Goal: Information Seeking & Learning: Understand process/instructions

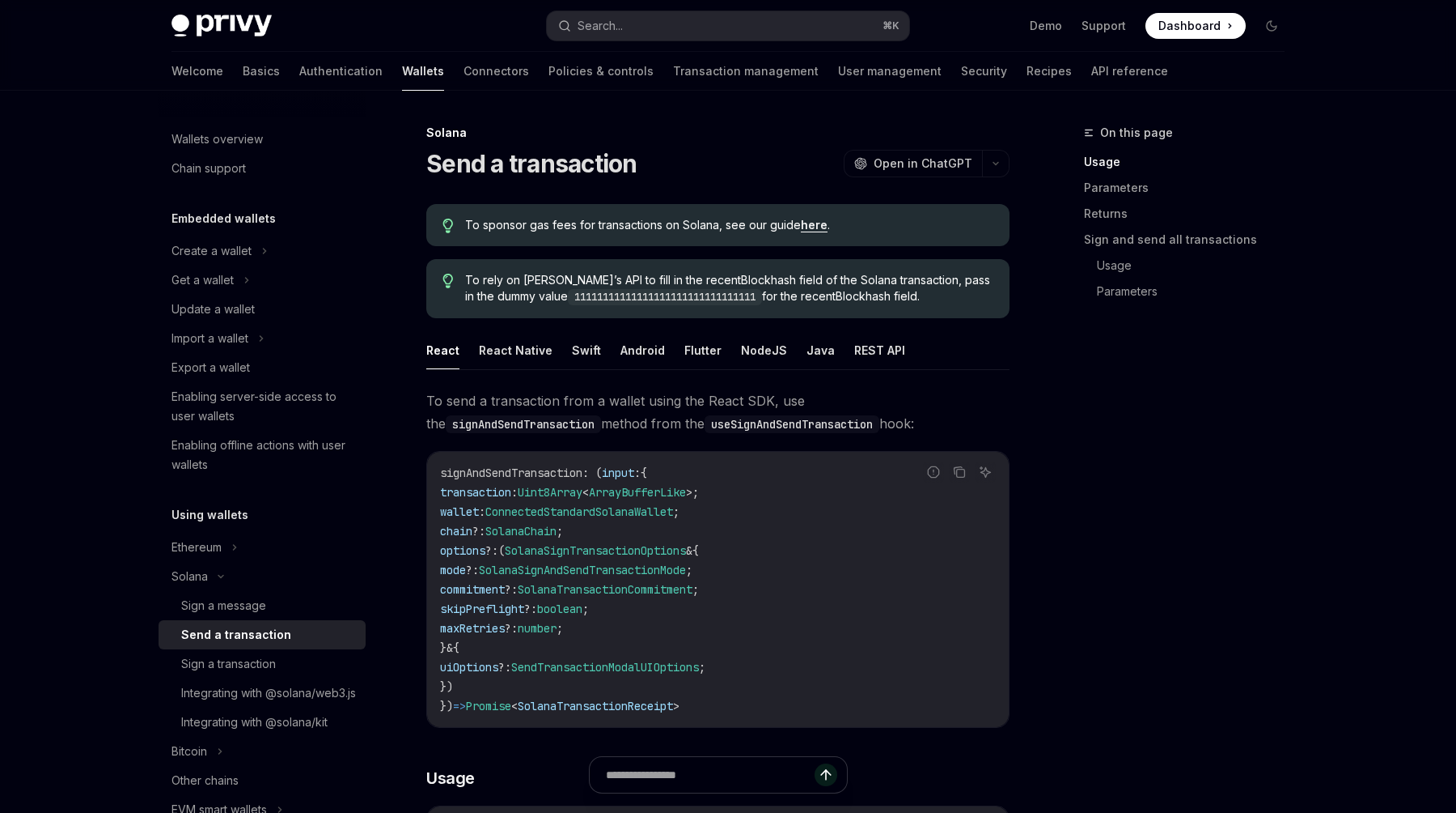
click at [540, 652] on code "signAndSendTransaction : ( input : { transaction : Uint8Array < ArrayBufferLike…" at bounding box center [718, 589] width 556 height 253
click at [512, 338] on button "React Native" at bounding box center [515, 349] width 74 height 38
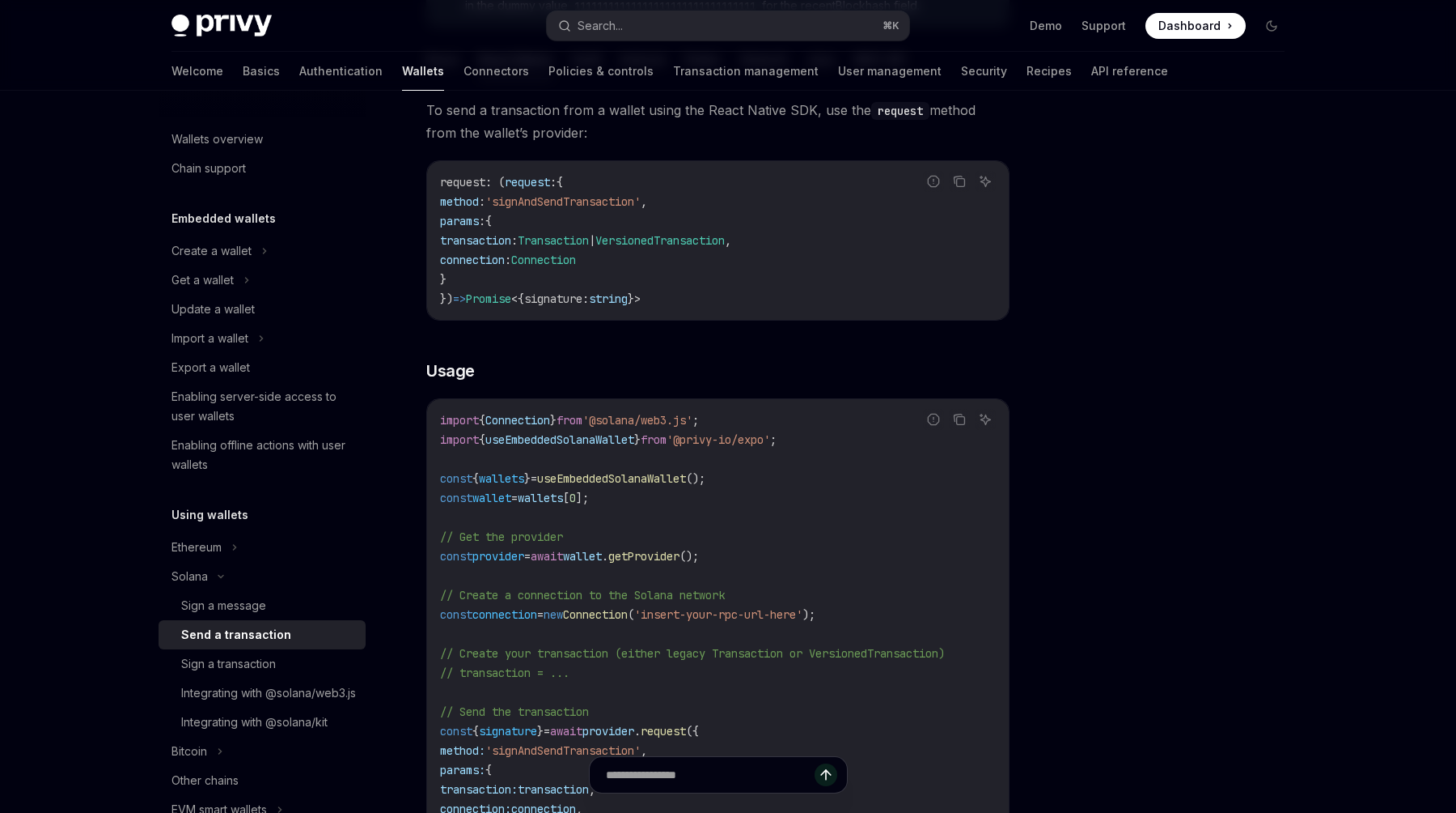
scroll to position [302, 0]
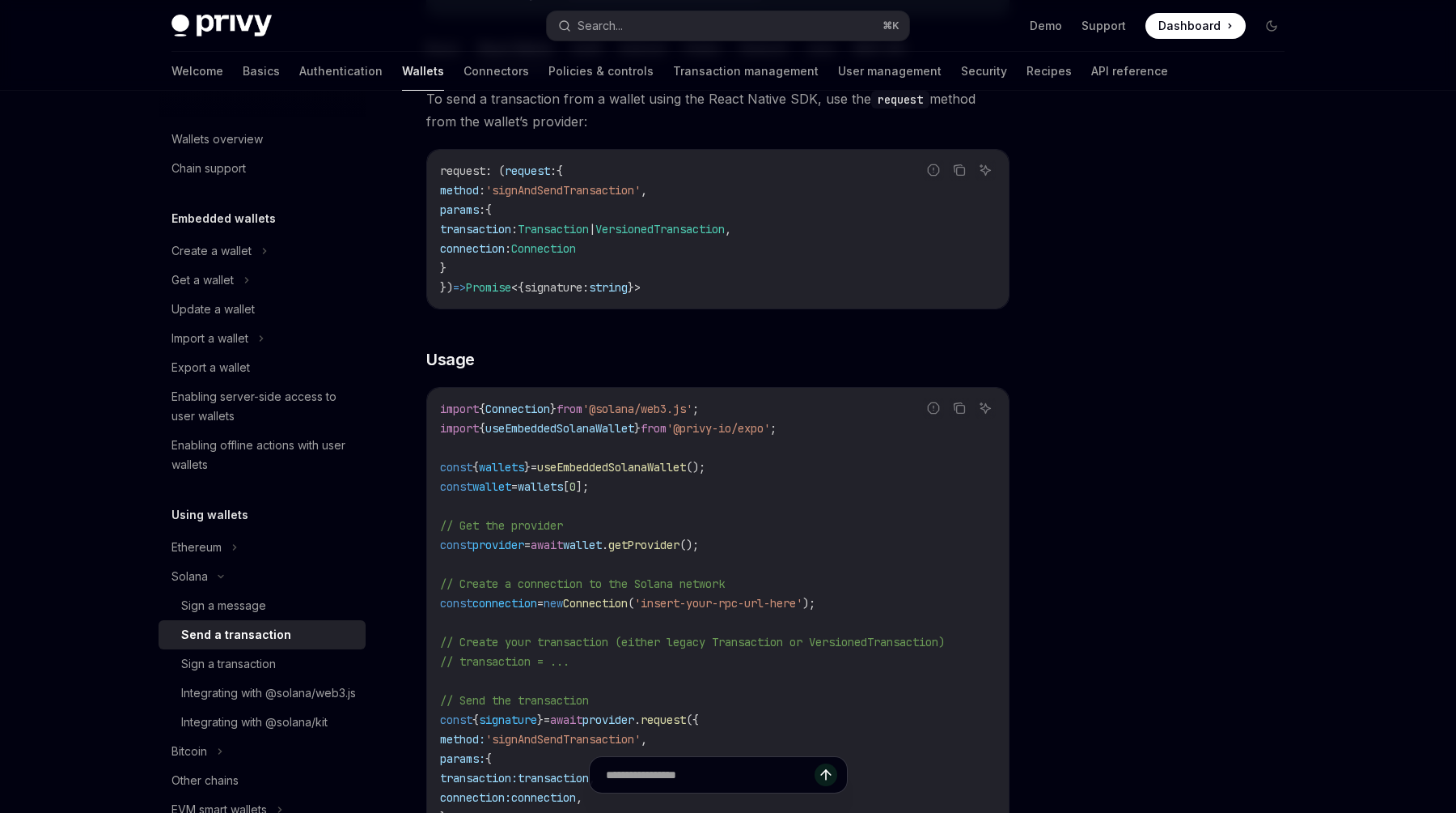
click at [505, 560] on code "import { Connection } from '@solana/web3.js' ; import { useEmbeddedSolanaWallet…" at bounding box center [718, 642] width 556 height 486
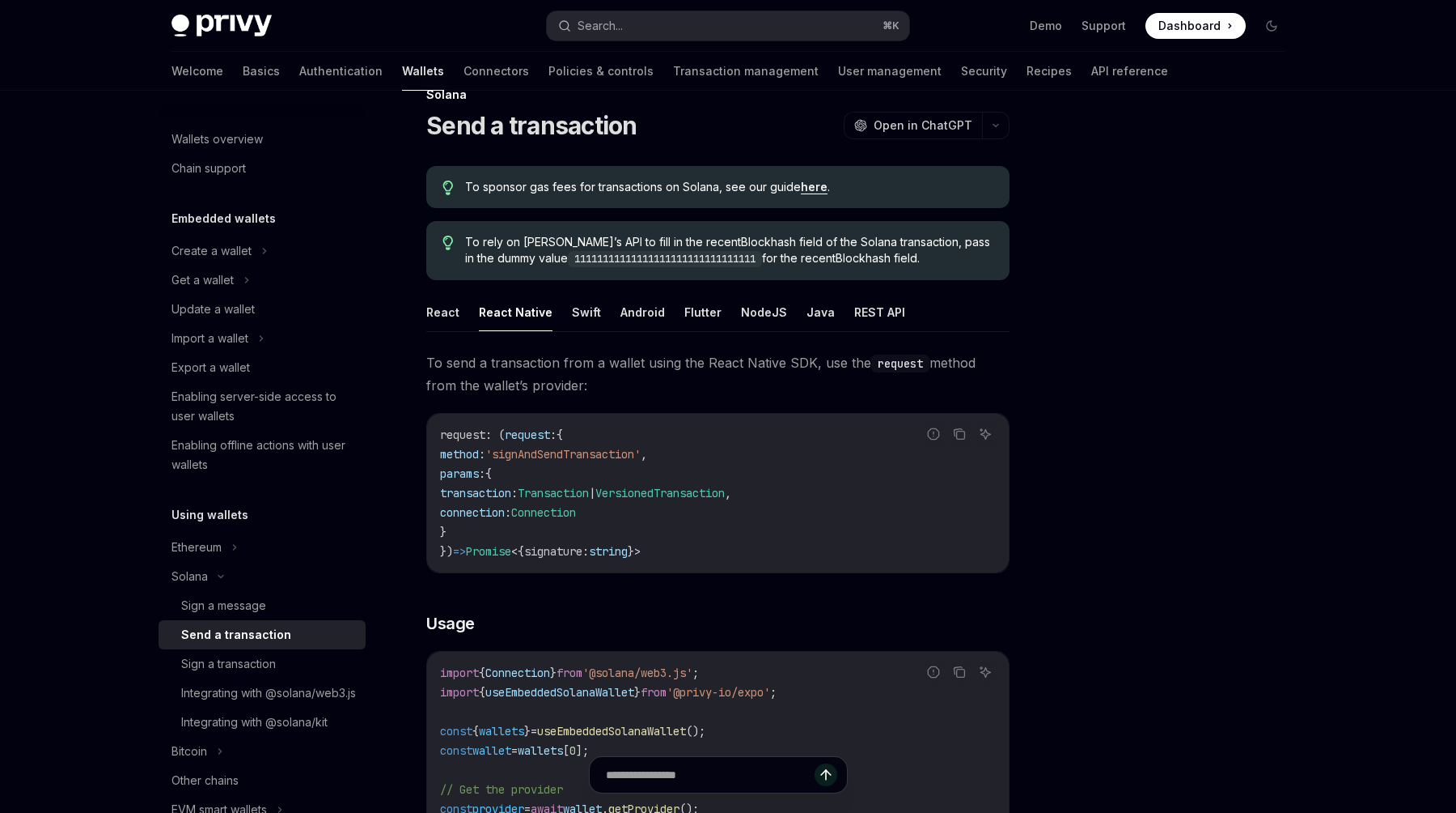
scroll to position [0, 0]
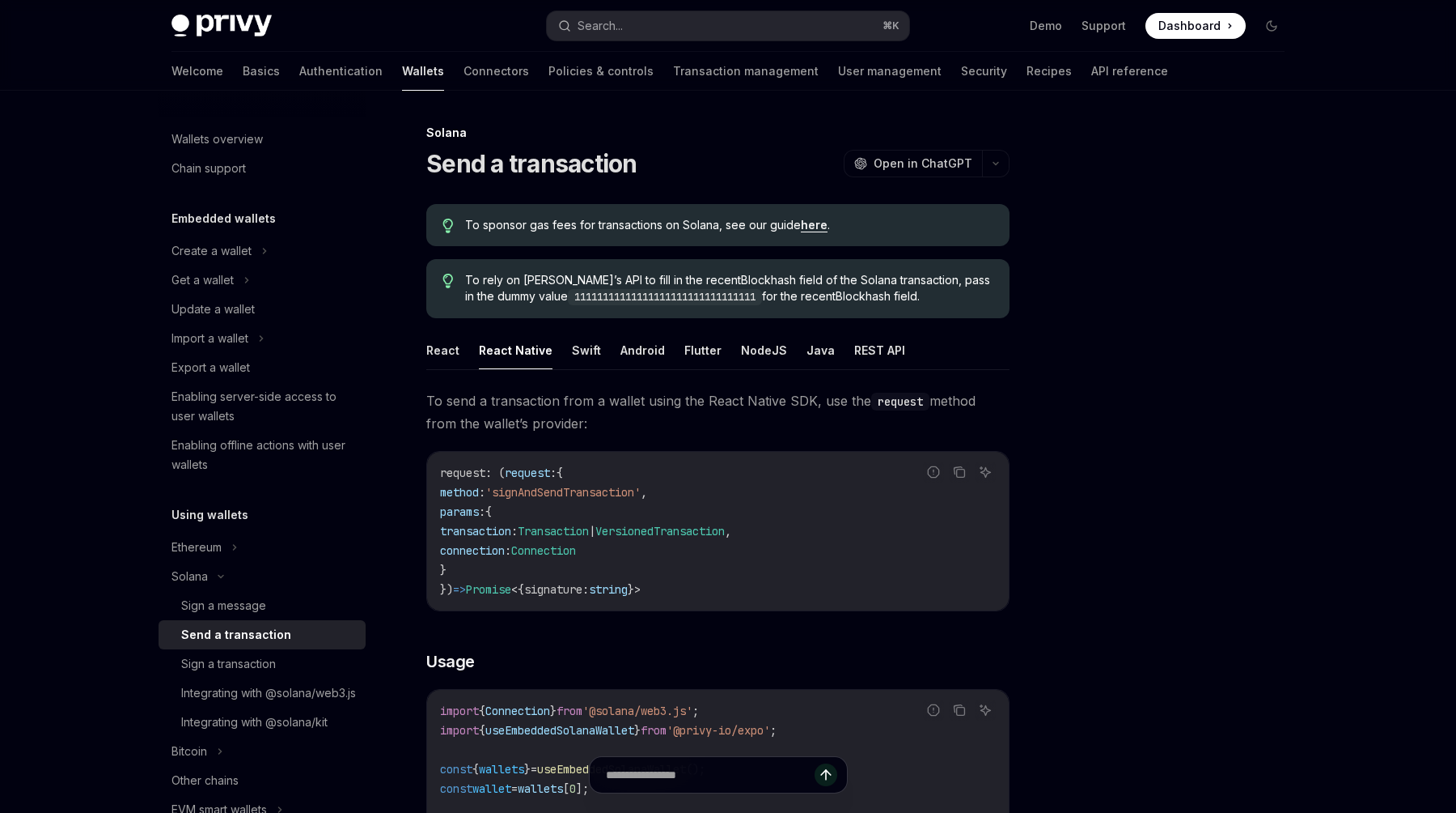
click at [604, 394] on span "To send a transaction from a wallet using the React Native SDK, use the request…" at bounding box center [717, 412] width 583 height 45
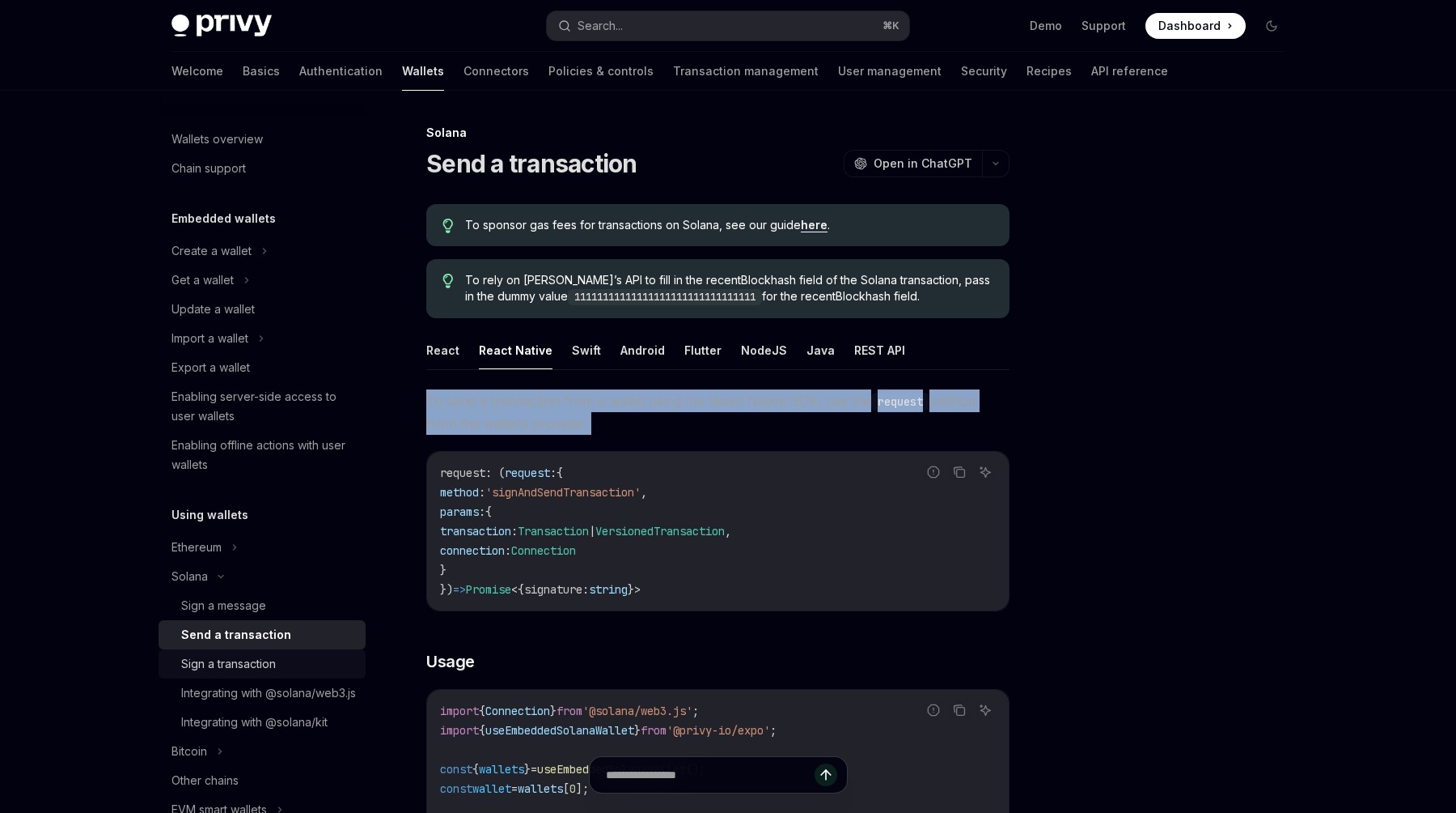
click at [259, 668] on div "Sign a transaction" at bounding box center [228, 663] width 95 height 19
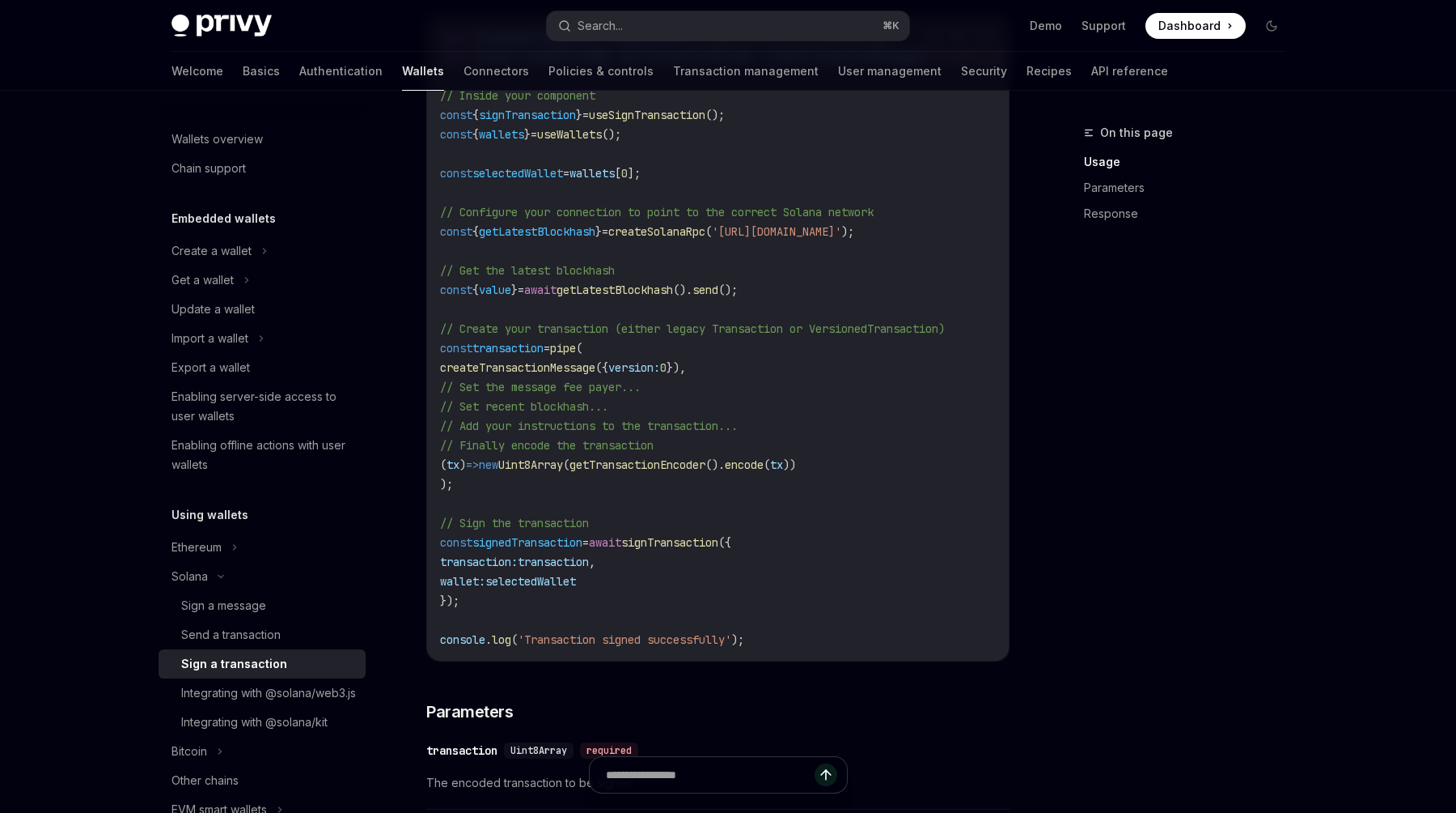
scroll to position [625, 0]
click at [702, 600] on code "import { useSignTransaction , useWallets } from '@privy-io/react-auth/solana' ;…" at bounding box center [761, 334] width 641 height 621
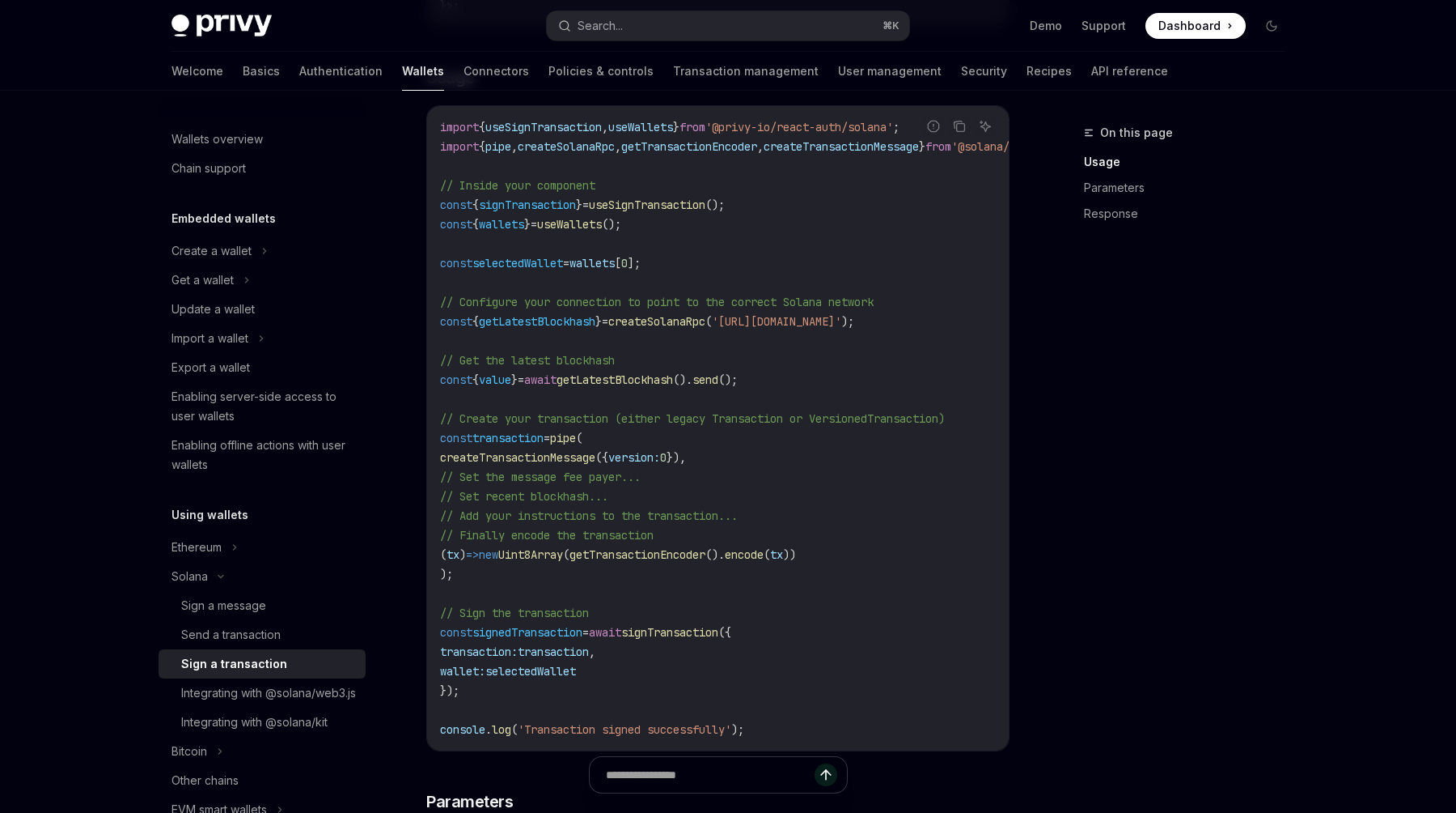
scroll to position [492, 0]
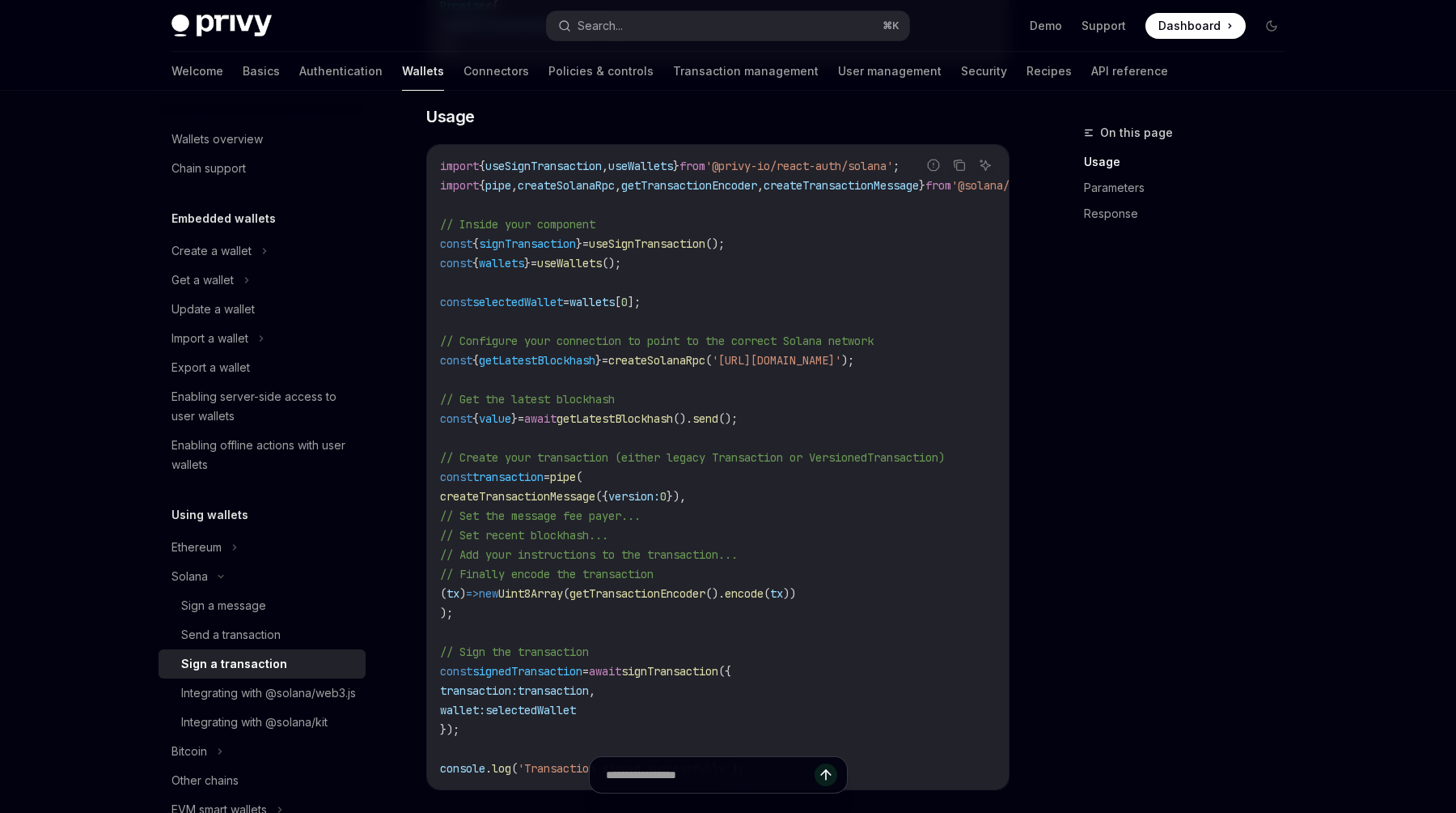
click at [677, 281] on code "import { useSignTransaction , useWallets } from '@privy-io/react-auth/solana' ;…" at bounding box center [761, 467] width 641 height 621
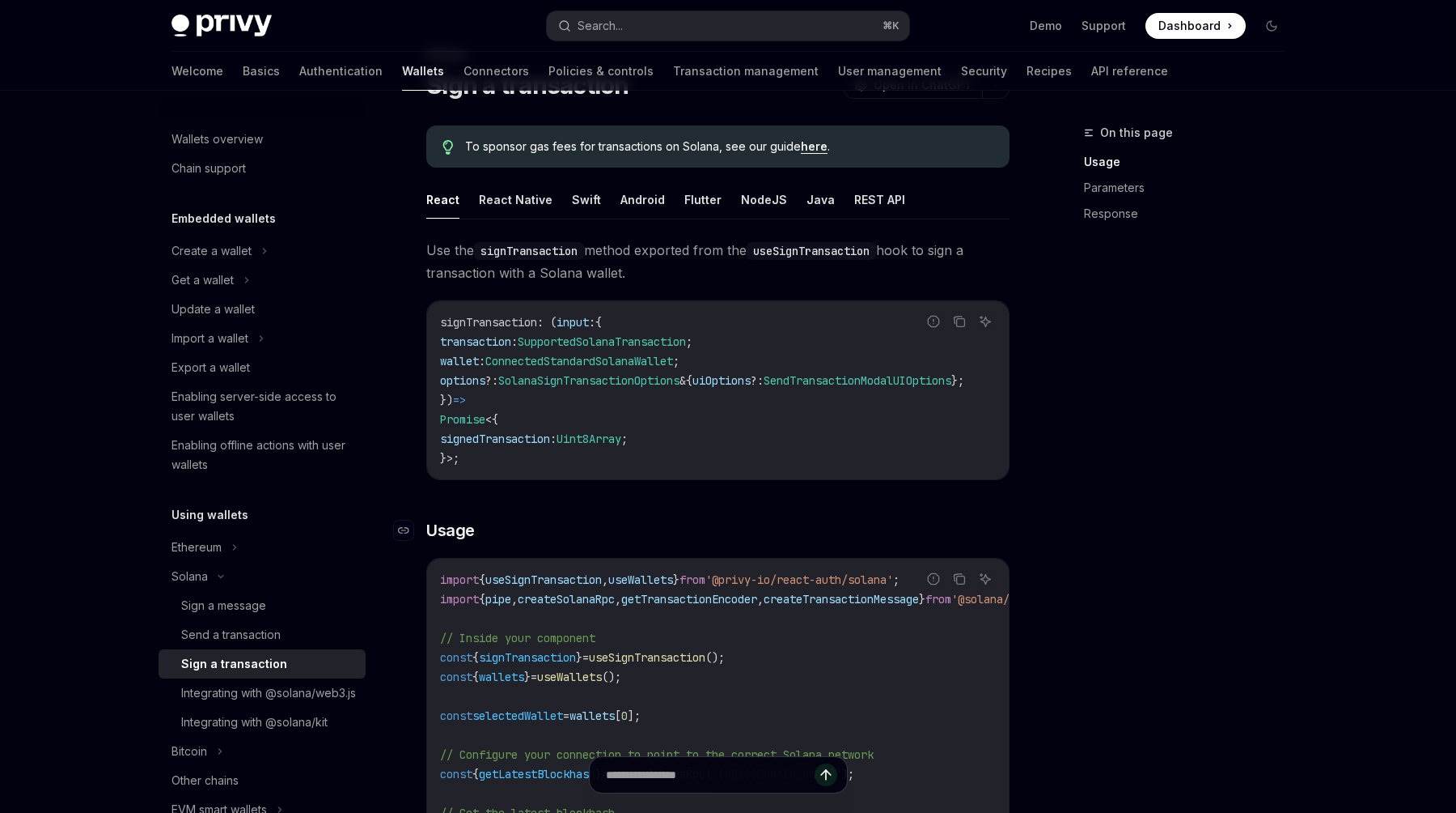
scroll to position [0, 0]
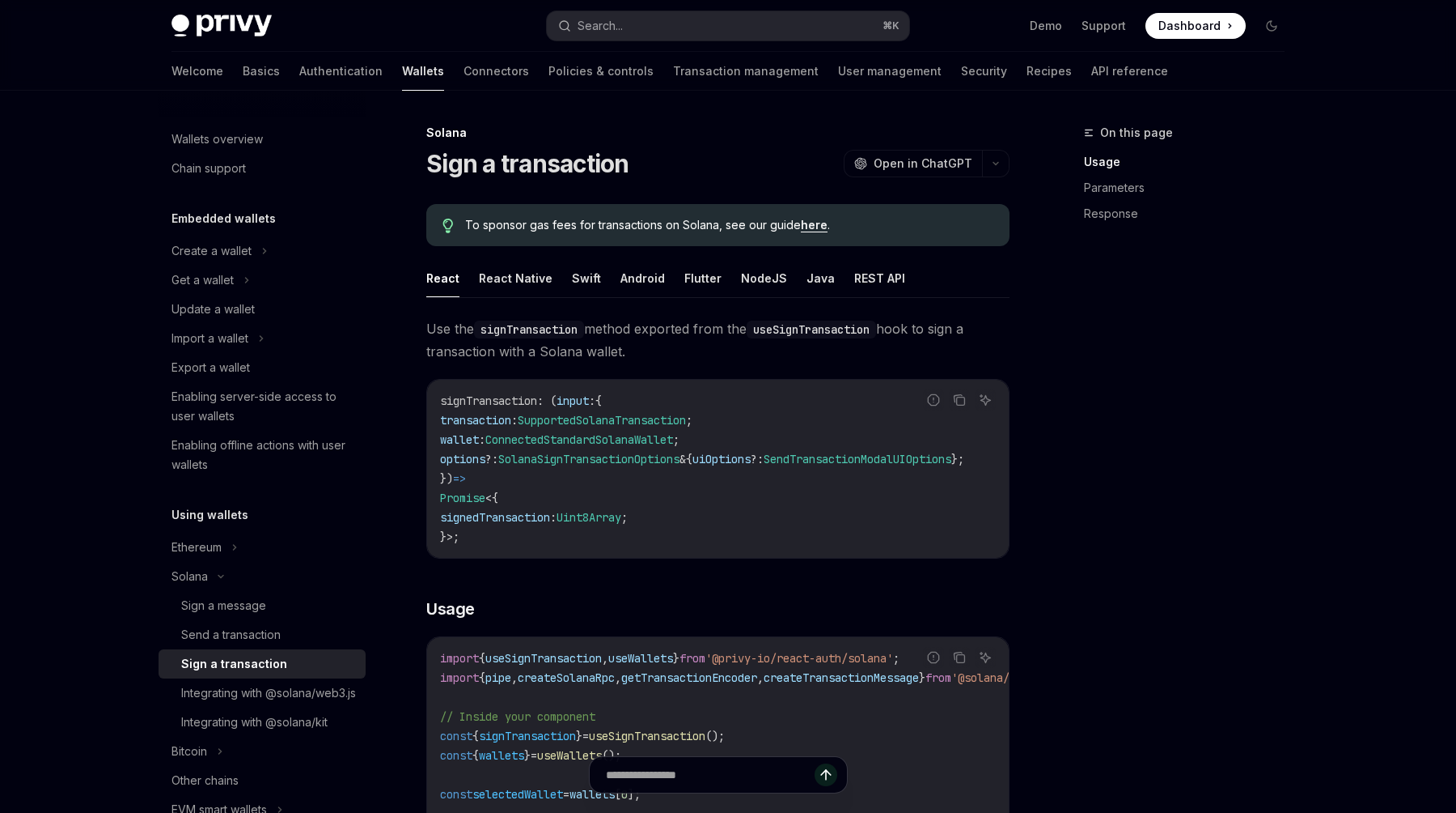
click at [495, 275] on button "React Native" at bounding box center [515, 277] width 74 height 38
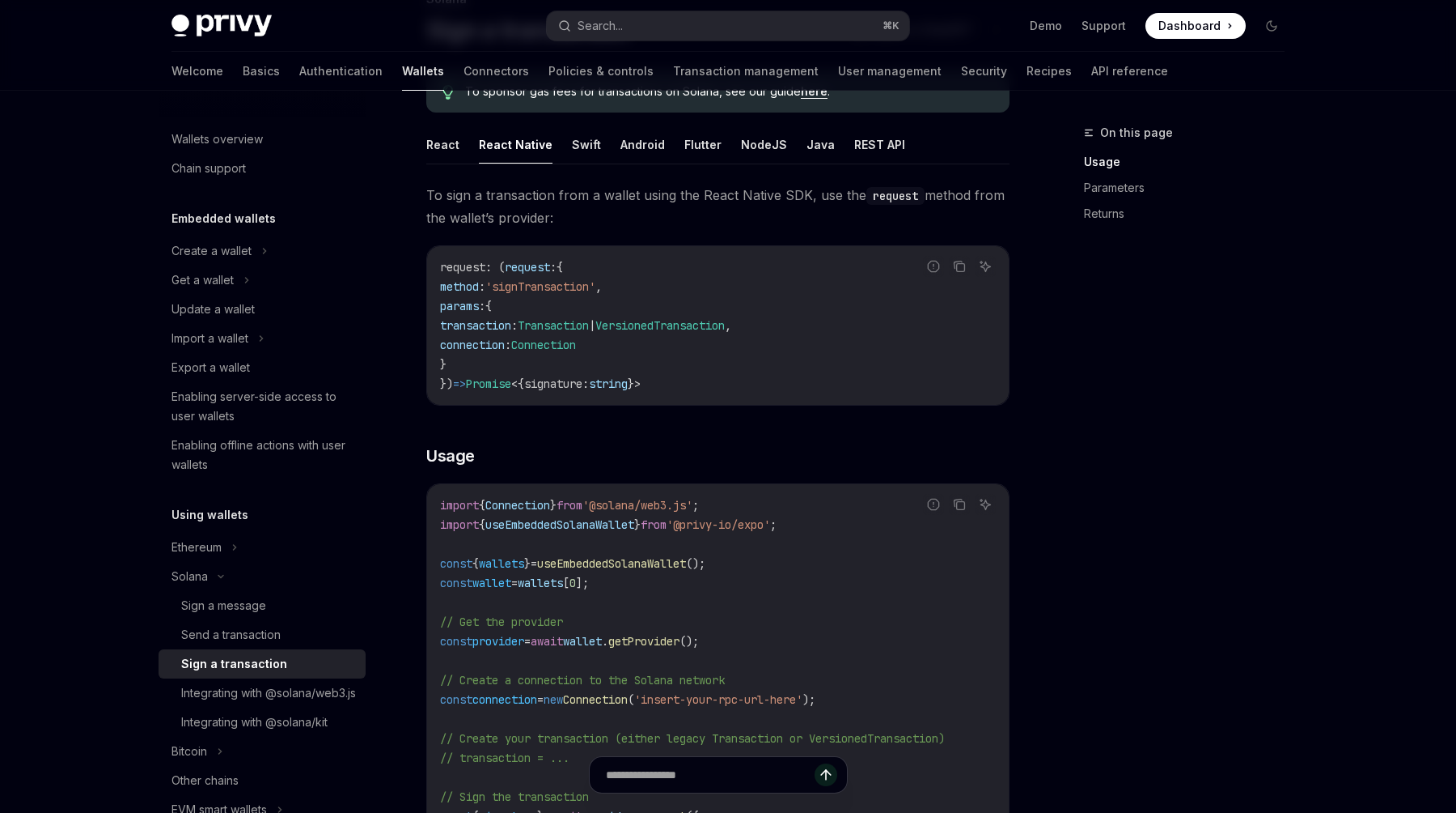
scroll to position [135, 0]
click at [694, 524] on span "'@privy-io/expo'" at bounding box center [719, 522] width 104 height 14
copy code "import { useEmbeddedSolanaWallet } from '@privy-io/expo' ;"
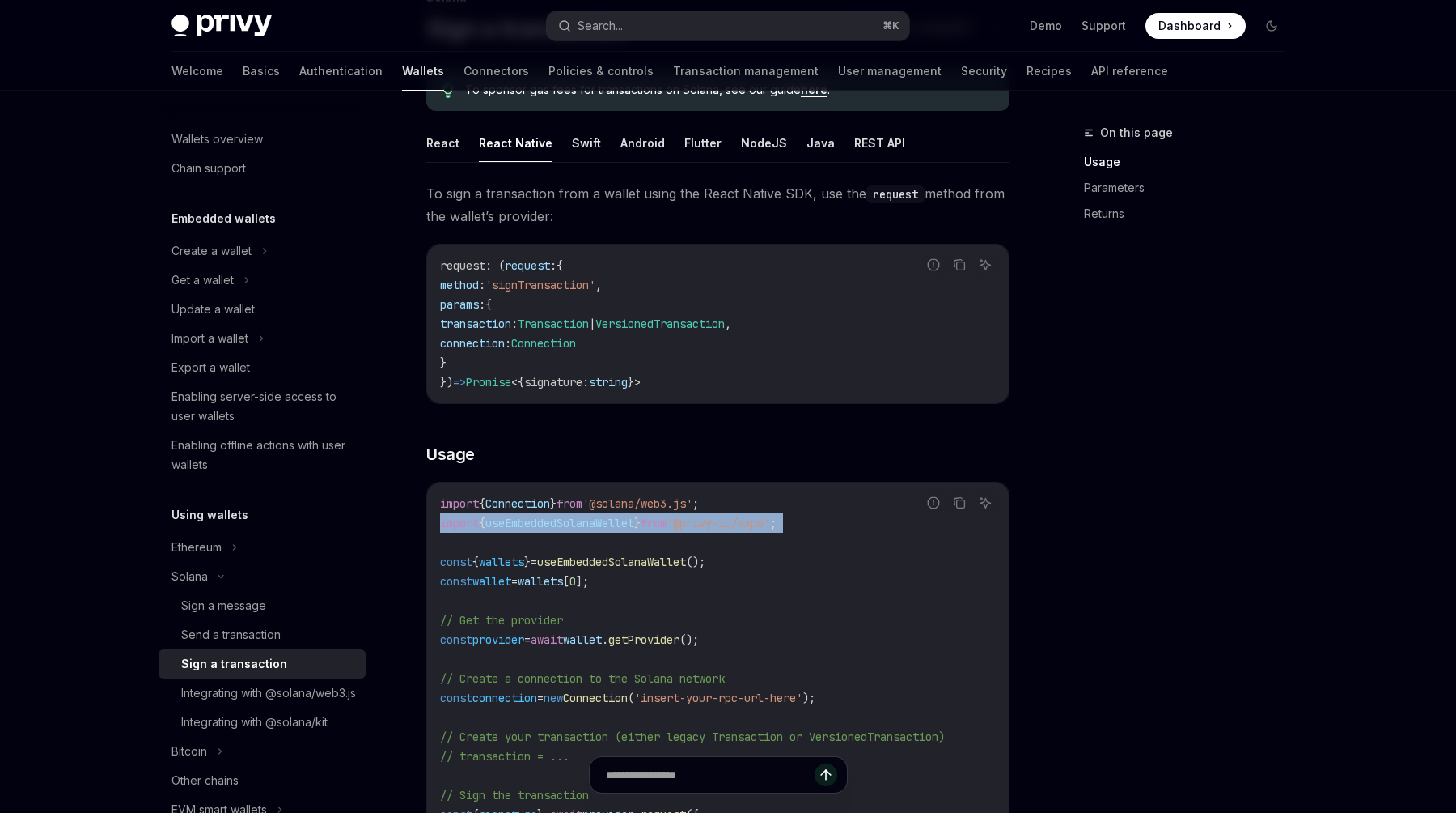
click at [663, 556] on span "useEmbeddedSolanaWallet" at bounding box center [612, 561] width 149 height 14
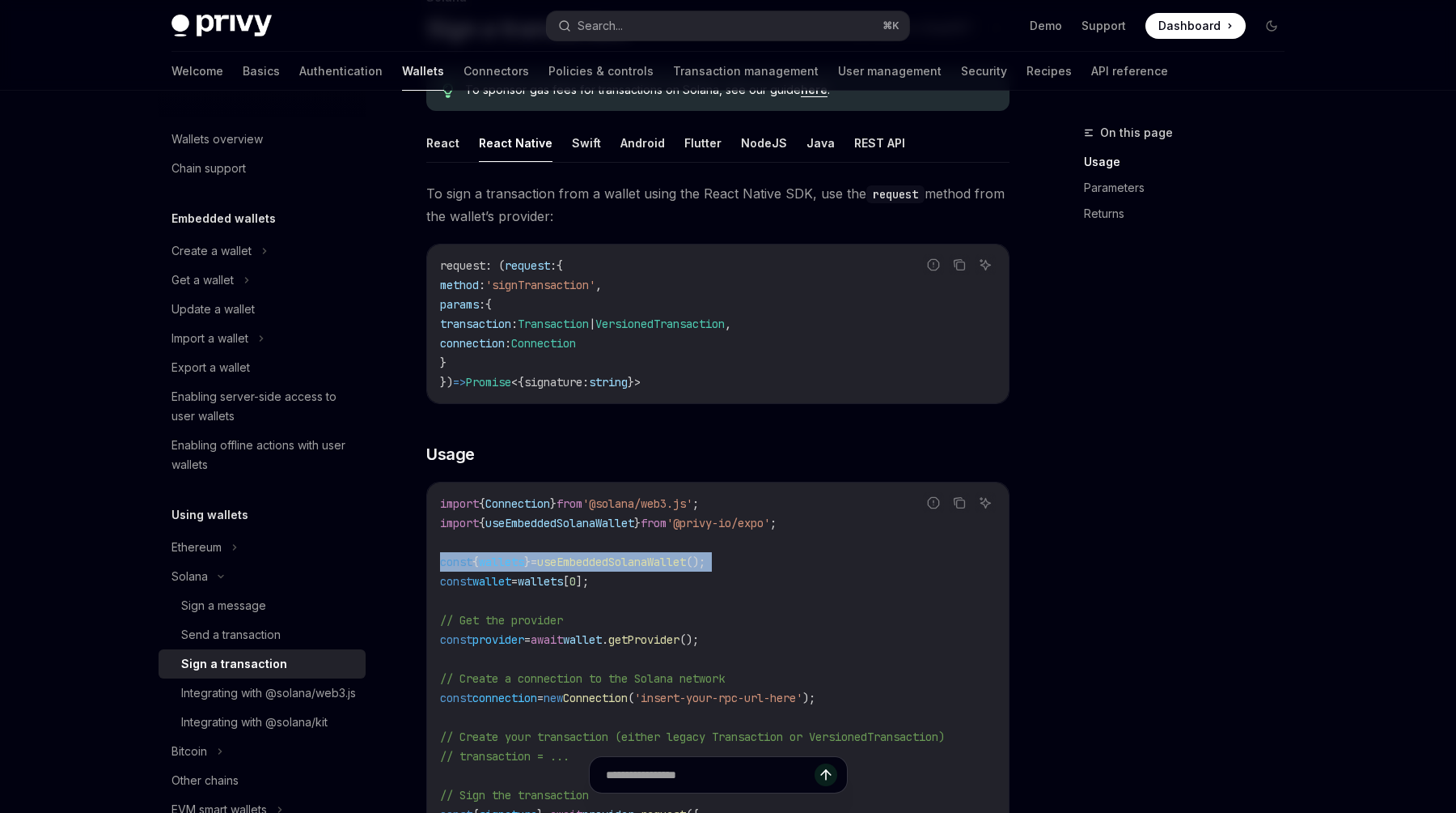
click at [663, 556] on span "useEmbeddedSolanaWallet" at bounding box center [612, 561] width 149 height 14
click at [633, 581] on code "import { Connection } from '@solana/web3.js' ; import { useEmbeddedSolanaWallet…" at bounding box center [718, 737] width 556 height 486
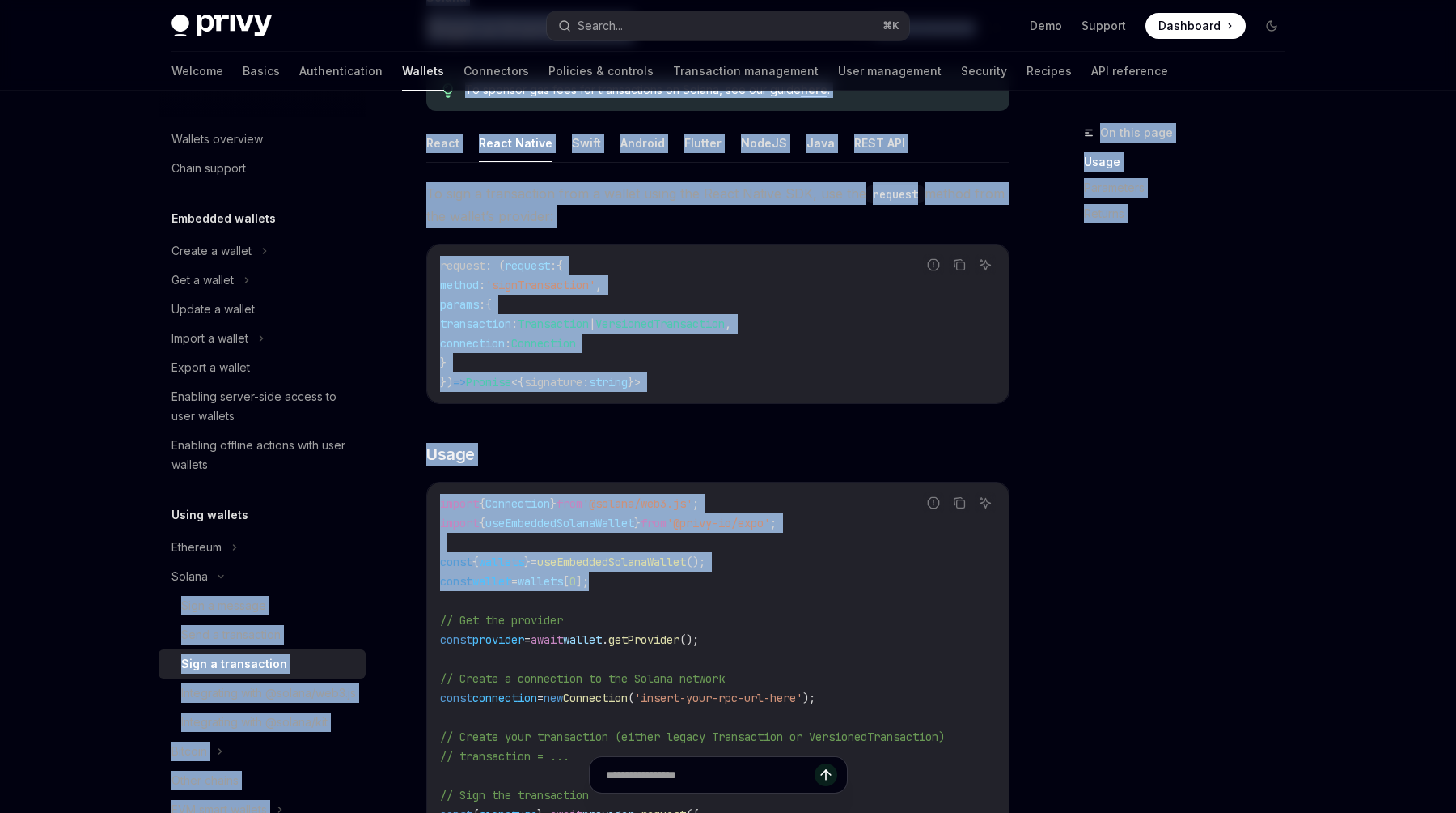
drag, startPoint x: 639, startPoint y: 581, endPoint x: 388, endPoint y: 571, distance: 251.2
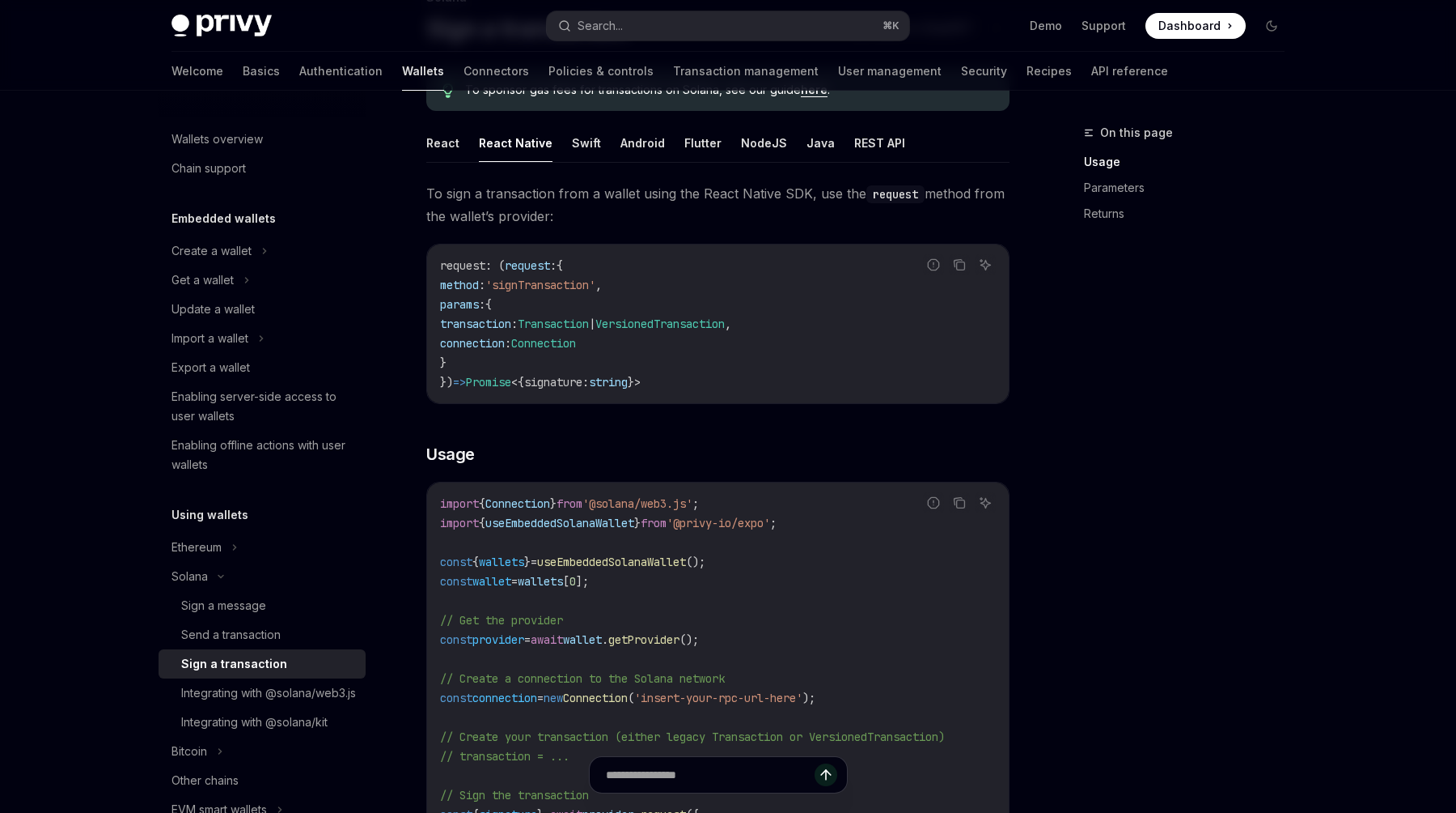
click at [459, 578] on span "const" at bounding box center [456, 580] width 33 height 14
drag, startPoint x: 623, startPoint y: 583, endPoint x: 429, endPoint y: 558, distance: 195.6
click at [429, 558] on div "import { Connection } from '@solana/web3.js' ; import { useEmbeddedSolanaWallet…" at bounding box center [717, 736] width 582 height 508
copy code "const { wallets } = useEmbeddedSolanaWallet (); const wallet = wallets [ 0 ];"
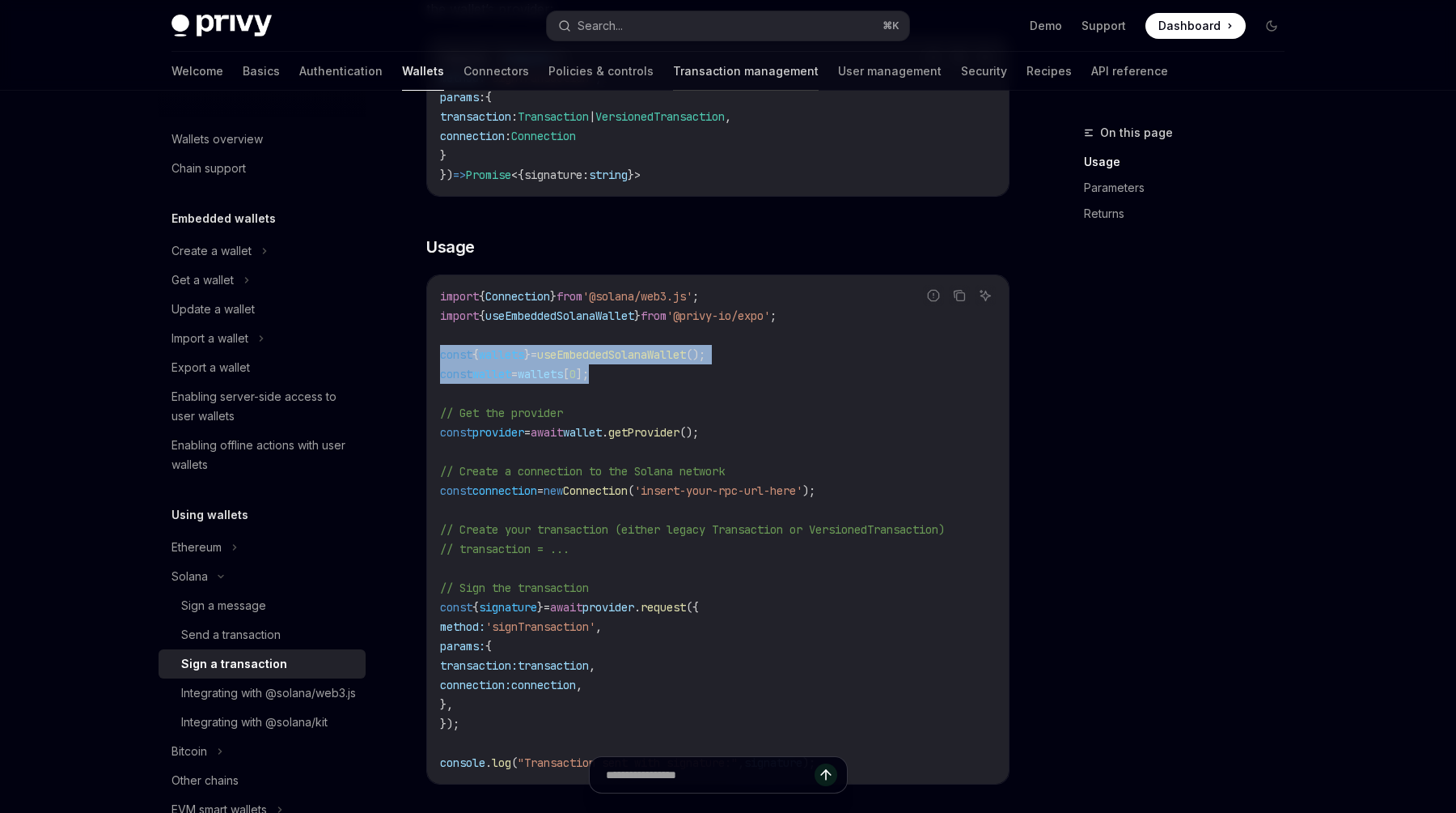
scroll to position [347, 0]
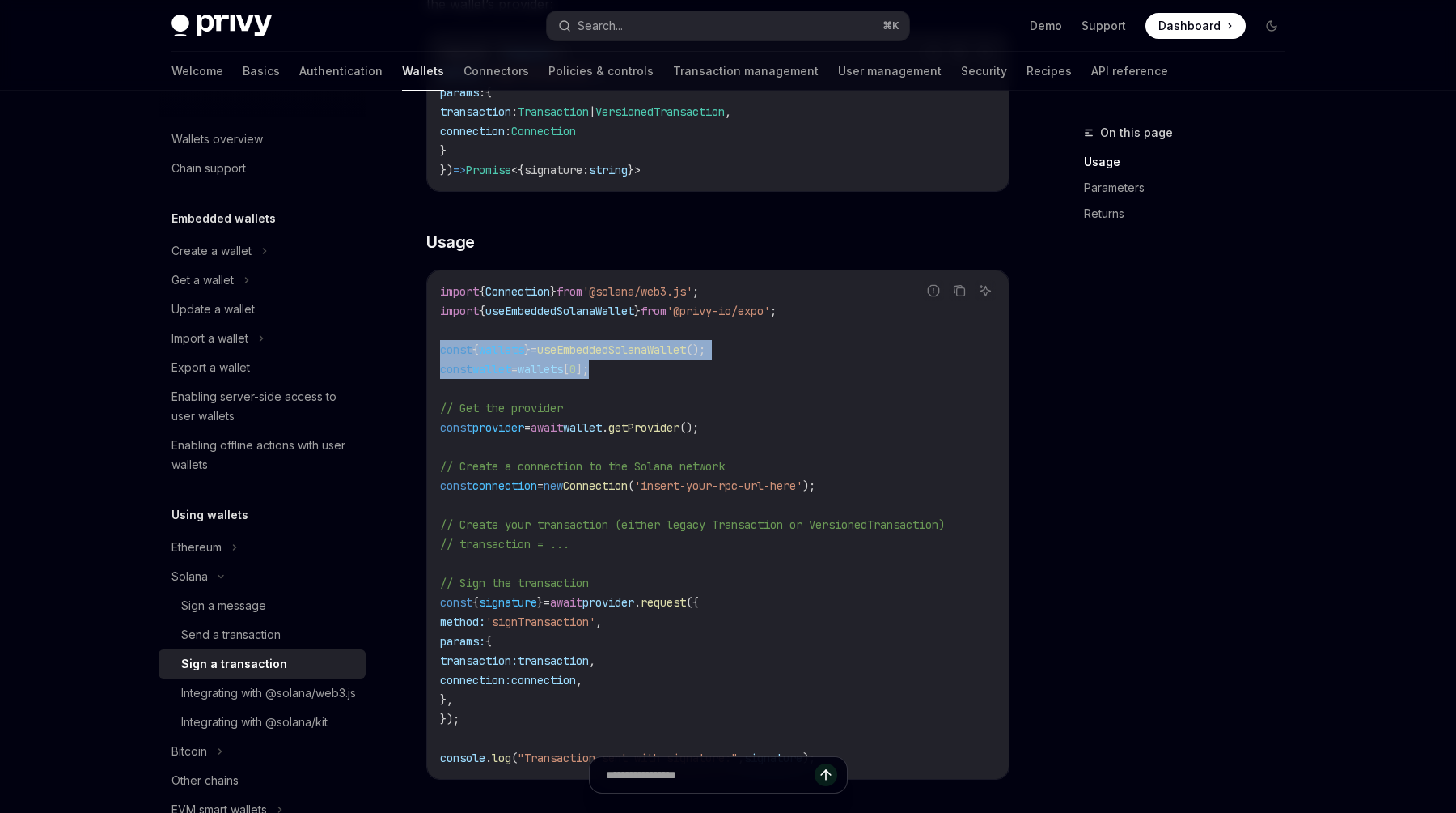
click at [665, 692] on code "import { Connection } from '@solana/web3.js' ; import { useEmbeddedSolanaWallet…" at bounding box center [718, 524] width 556 height 486
click at [624, 478] on span "Connection" at bounding box center [595, 485] width 64 height 14
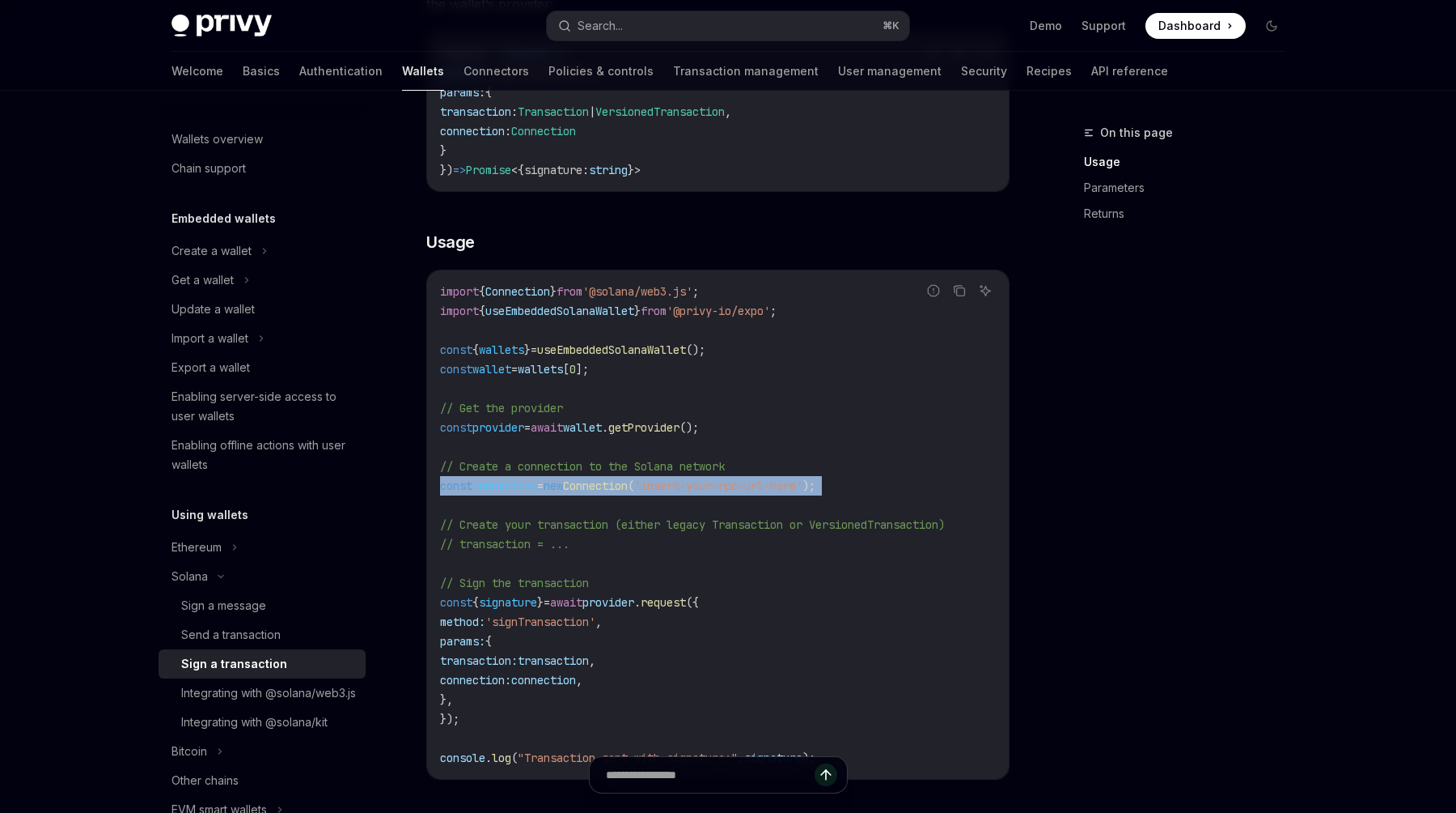
click at [624, 478] on span "Connection" at bounding box center [595, 485] width 64 height 14
copy code "const connection = new Connection ( 'insert-your-rpc-url-here' );"
click at [665, 285] on span "'@solana/web3.js'" at bounding box center [637, 291] width 110 height 14
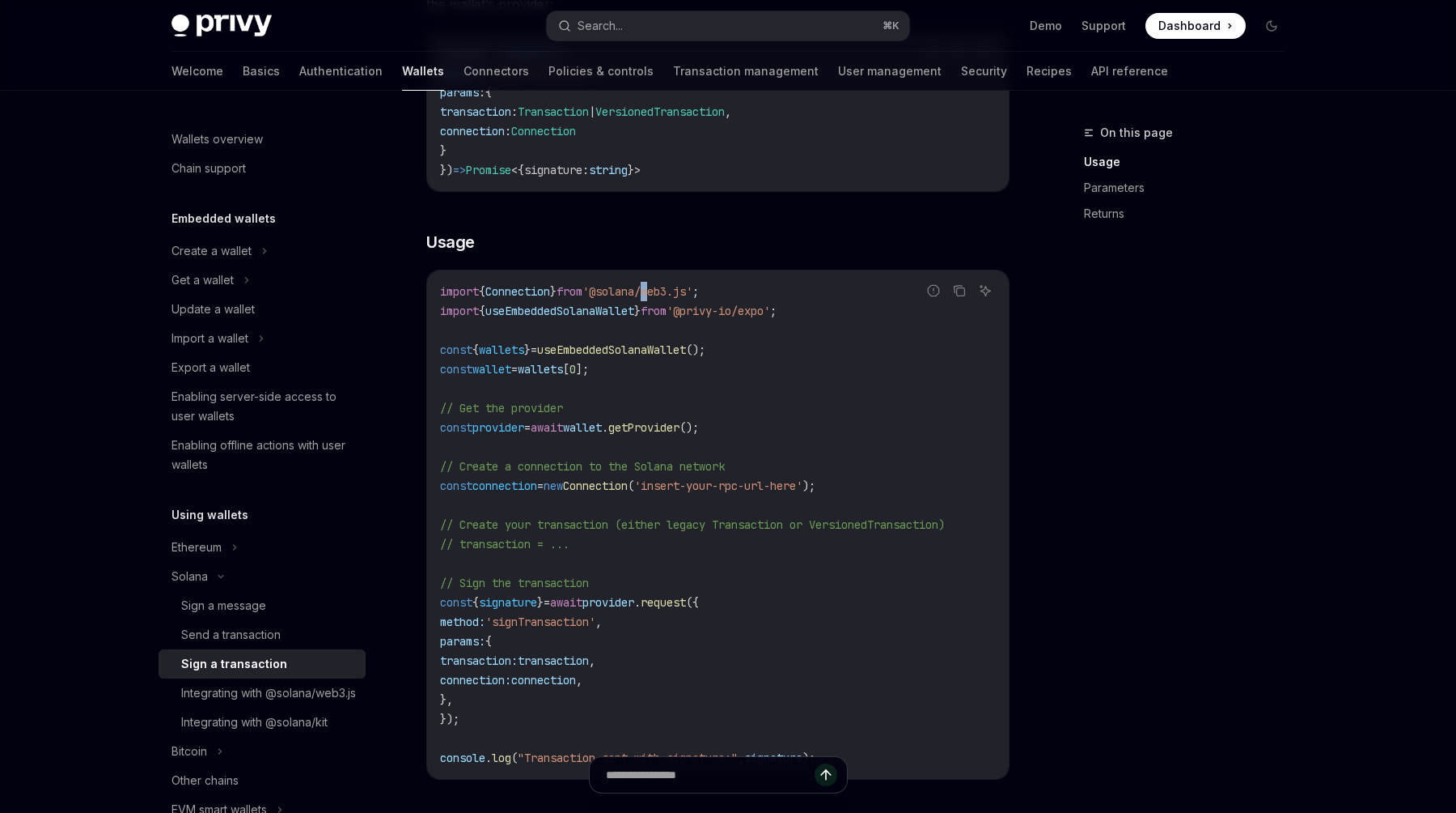
click at [665, 285] on span "'@solana/web3.js'" at bounding box center [637, 291] width 110 height 14
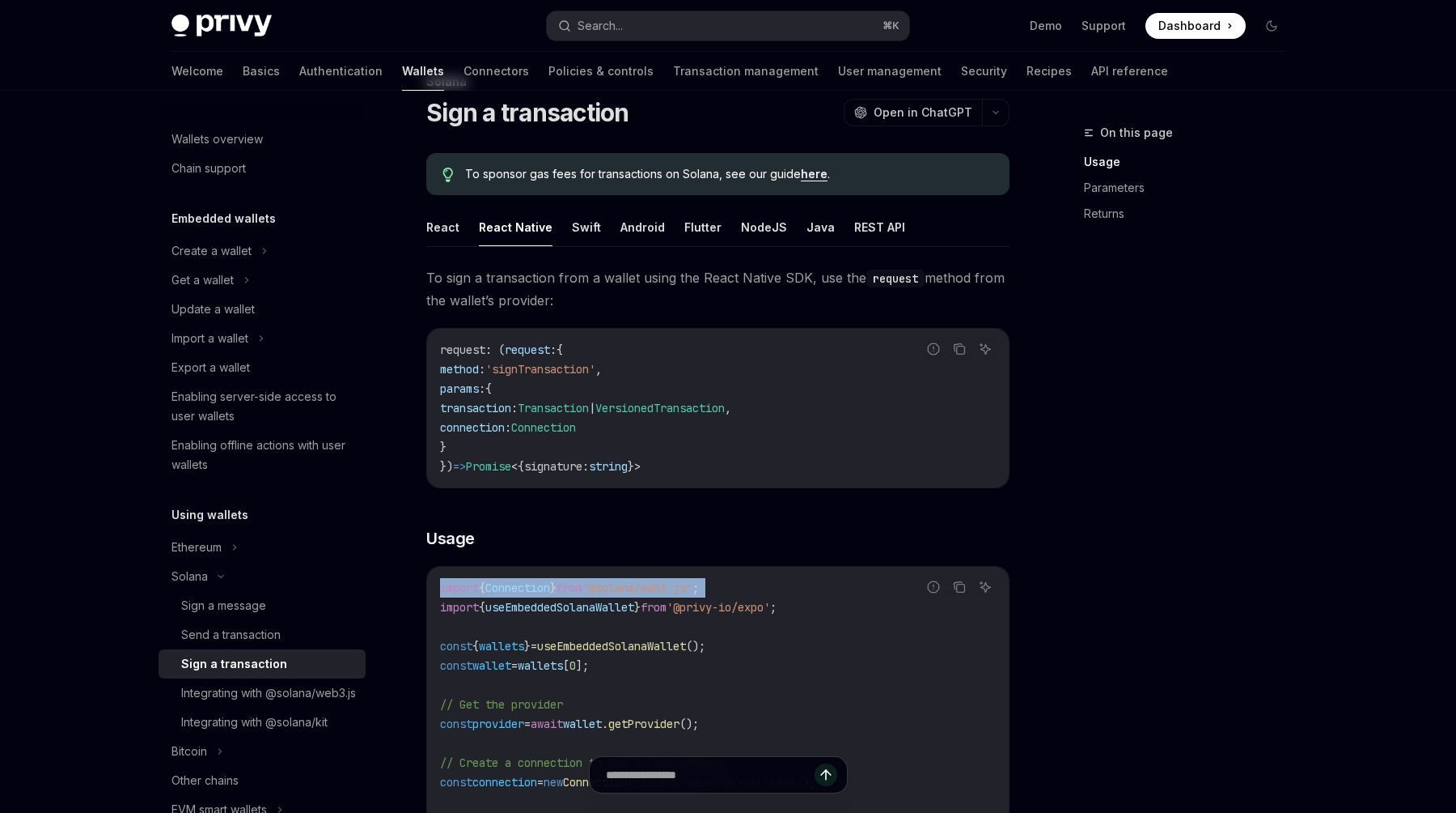
scroll to position [0, 0]
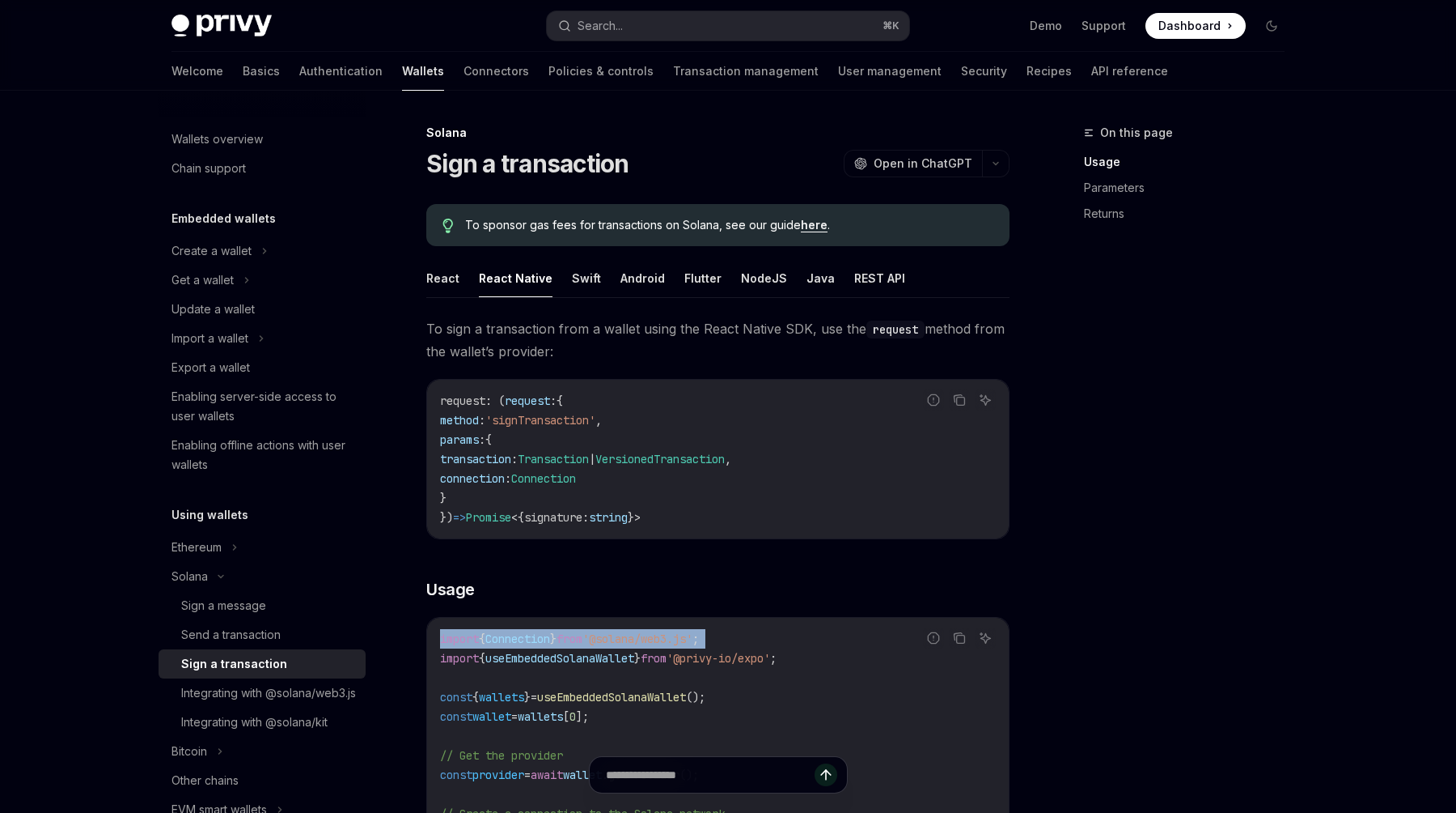
click at [668, 333] on span "To sign a transaction from a wallet using the React Native SDK, use the request…" at bounding box center [717, 340] width 583 height 45
click at [614, 635] on span "'@solana/web3.js'" at bounding box center [637, 638] width 110 height 14
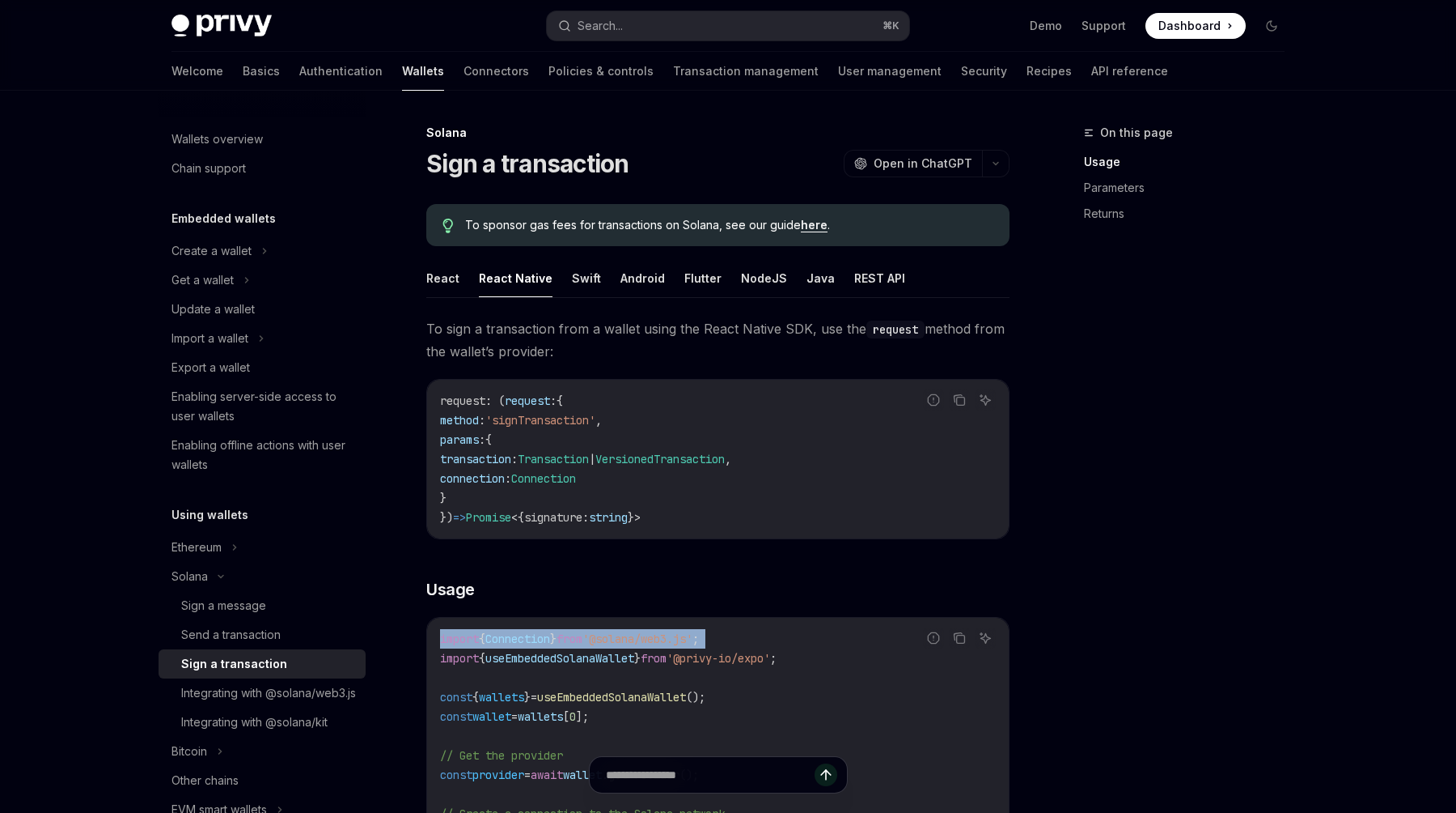
click at [614, 635] on span "'@solana/web3.js'" at bounding box center [637, 638] width 110 height 14
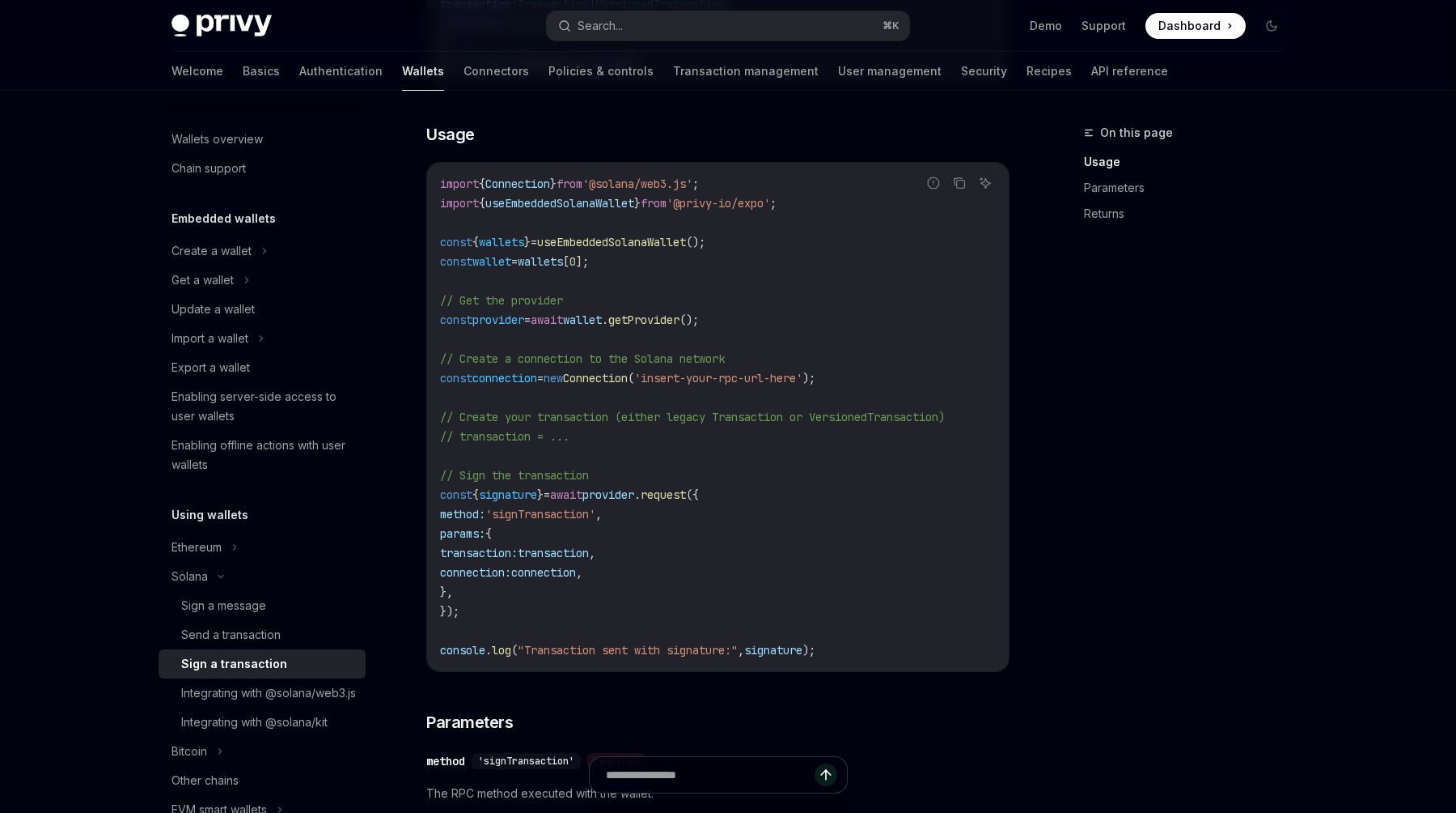
scroll to position [551, 0]
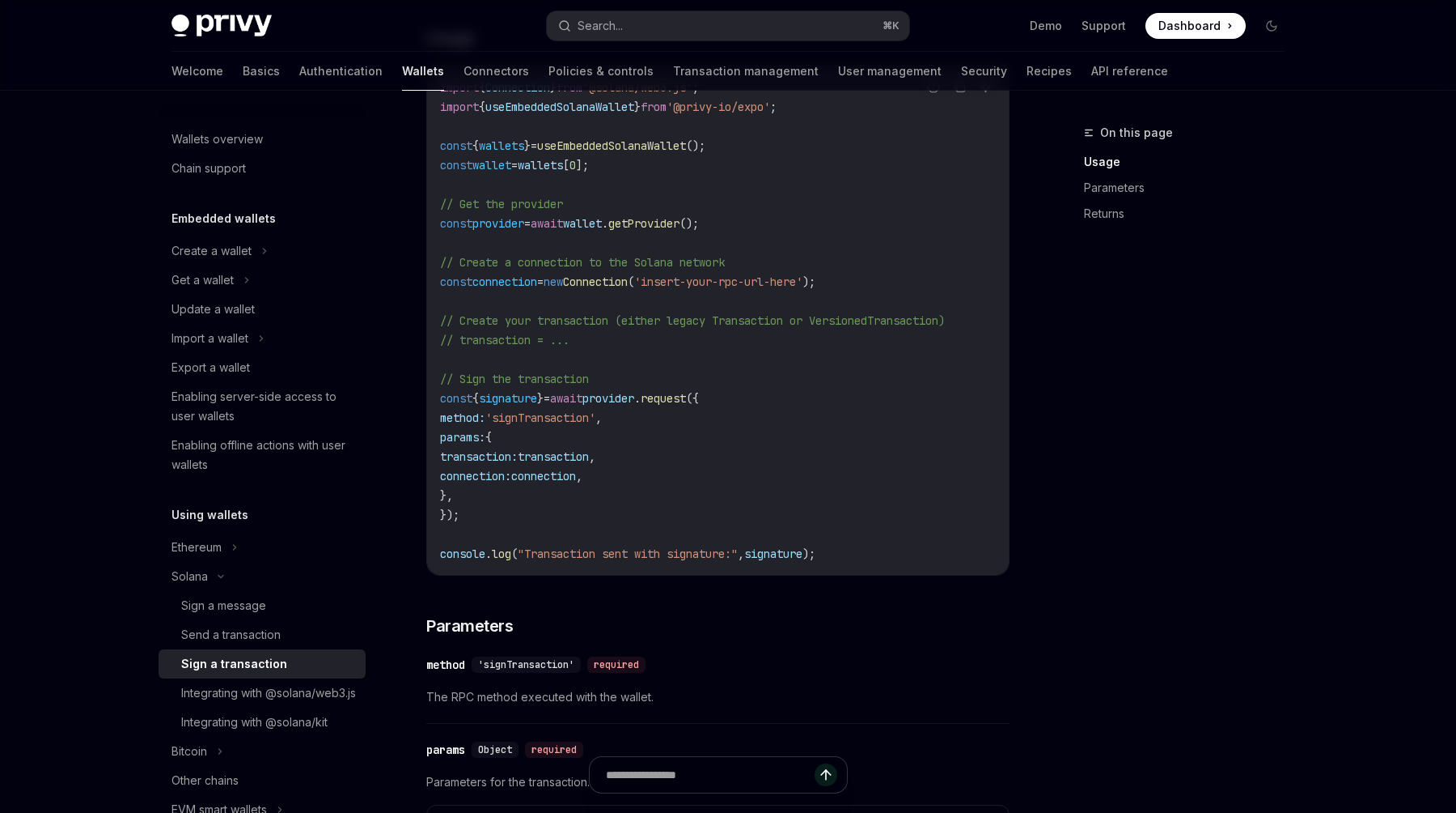
click at [1054, 633] on div "On this page Usage Parameters Returns" at bounding box center [1175, 468] width 246 height 690
click at [765, 223] on code "import { Connection } from '@solana/web3.js' ; import { useEmbeddedSolanaWallet…" at bounding box center [718, 321] width 556 height 486
click at [576, 269] on span "// Create a connection to the Solana network" at bounding box center [582, 262] width 285 height 14
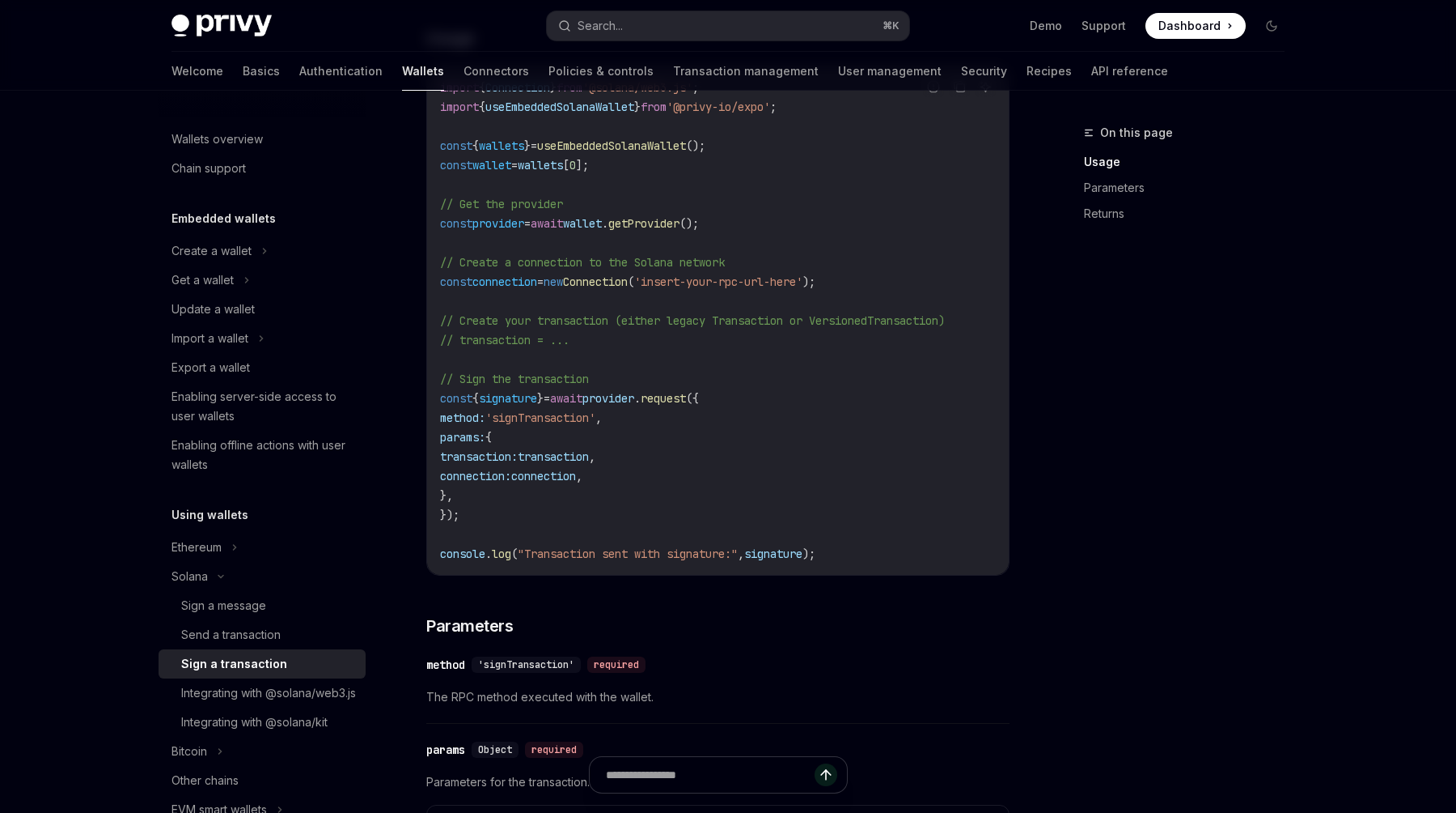
click at [576, 269] on span "// Create a connection to the Solana network" at bounding box center [582, 262] width 285 height 14
click at [628, 283] on span "Connection" at bounding box center [595, 281] width 64 height 14
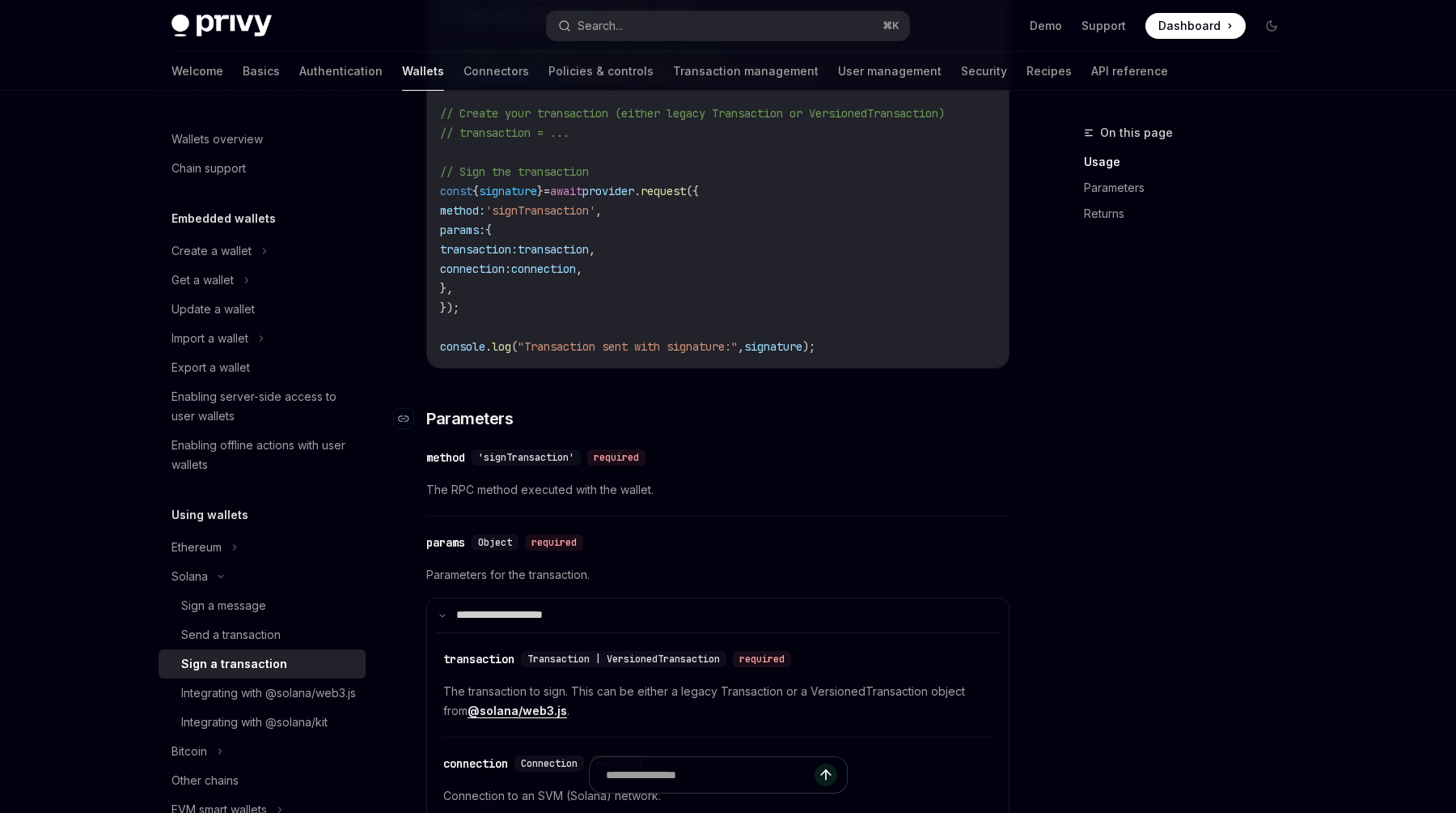
scroll to position [761, 0]
click at [231, 637] on div "Send a transaction" at bounding box center [231, 634] width 100 height 19
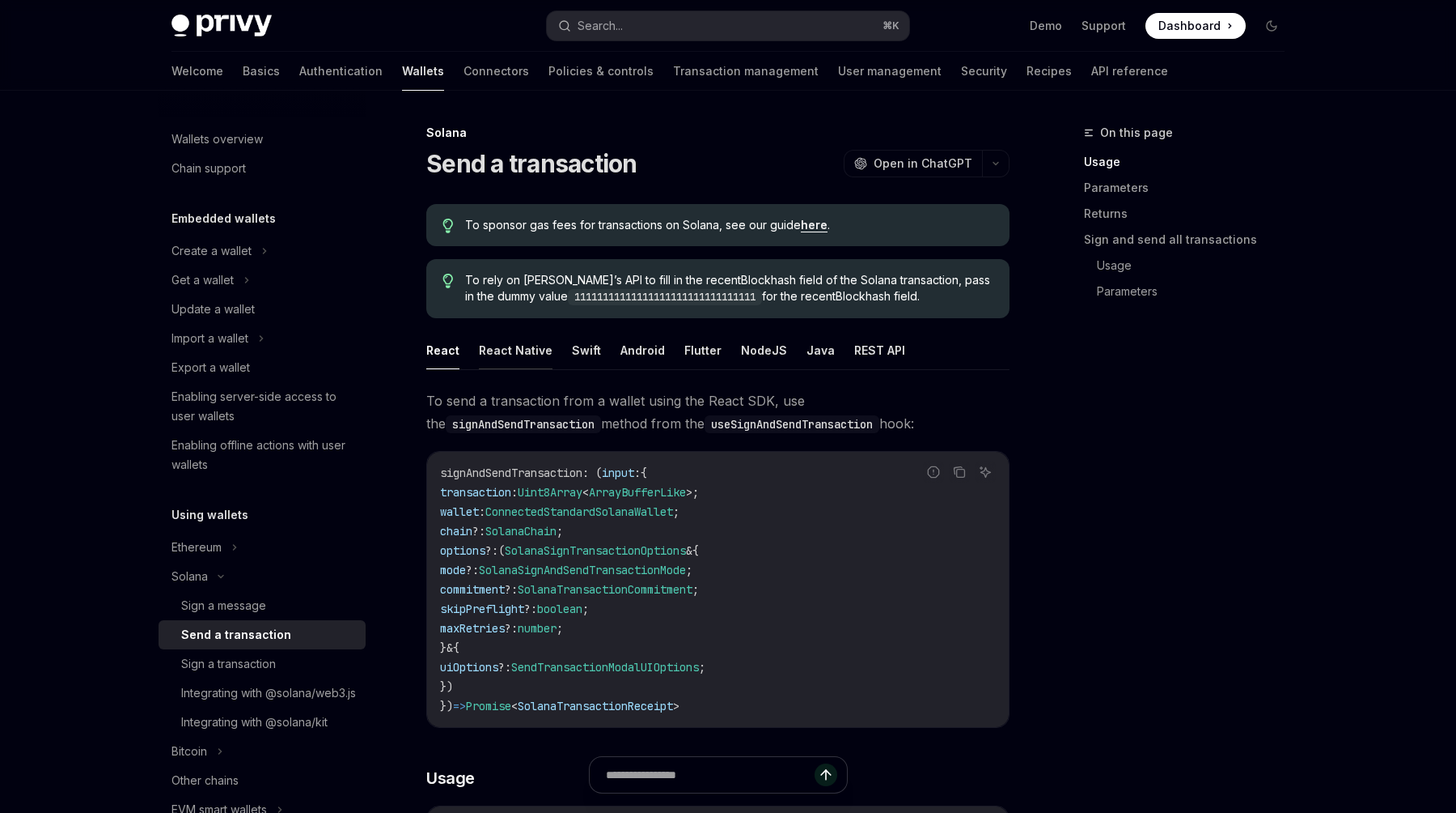
click at [520, 336] on button "React Native" at bounding box center [515, 349] width 74 height 38
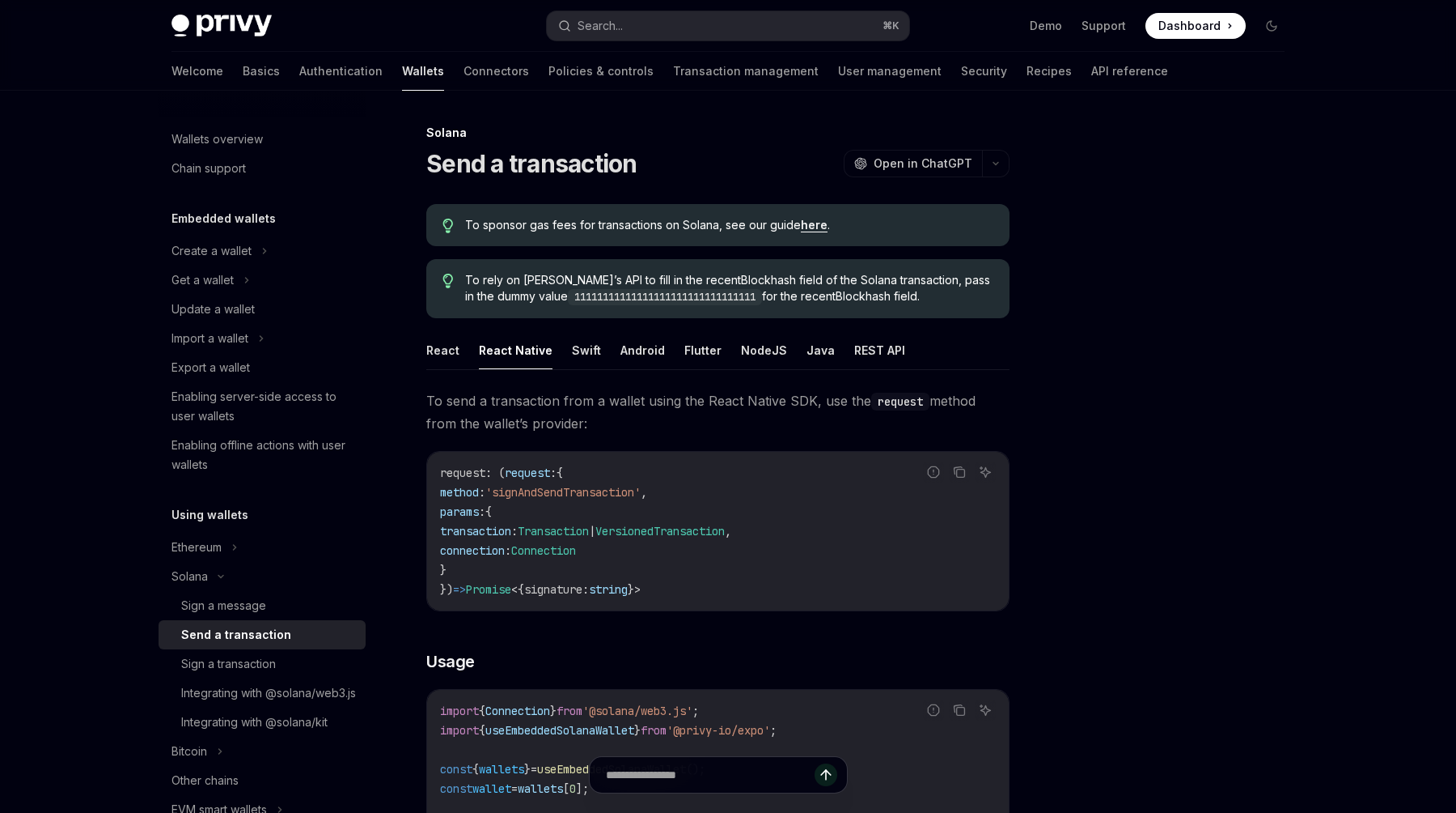
click at [958, 553] on code "request : ( request : { method : 'signAndSendTransaction' , params : { transact…" at bounding box center [718, 531] width 556 height 136
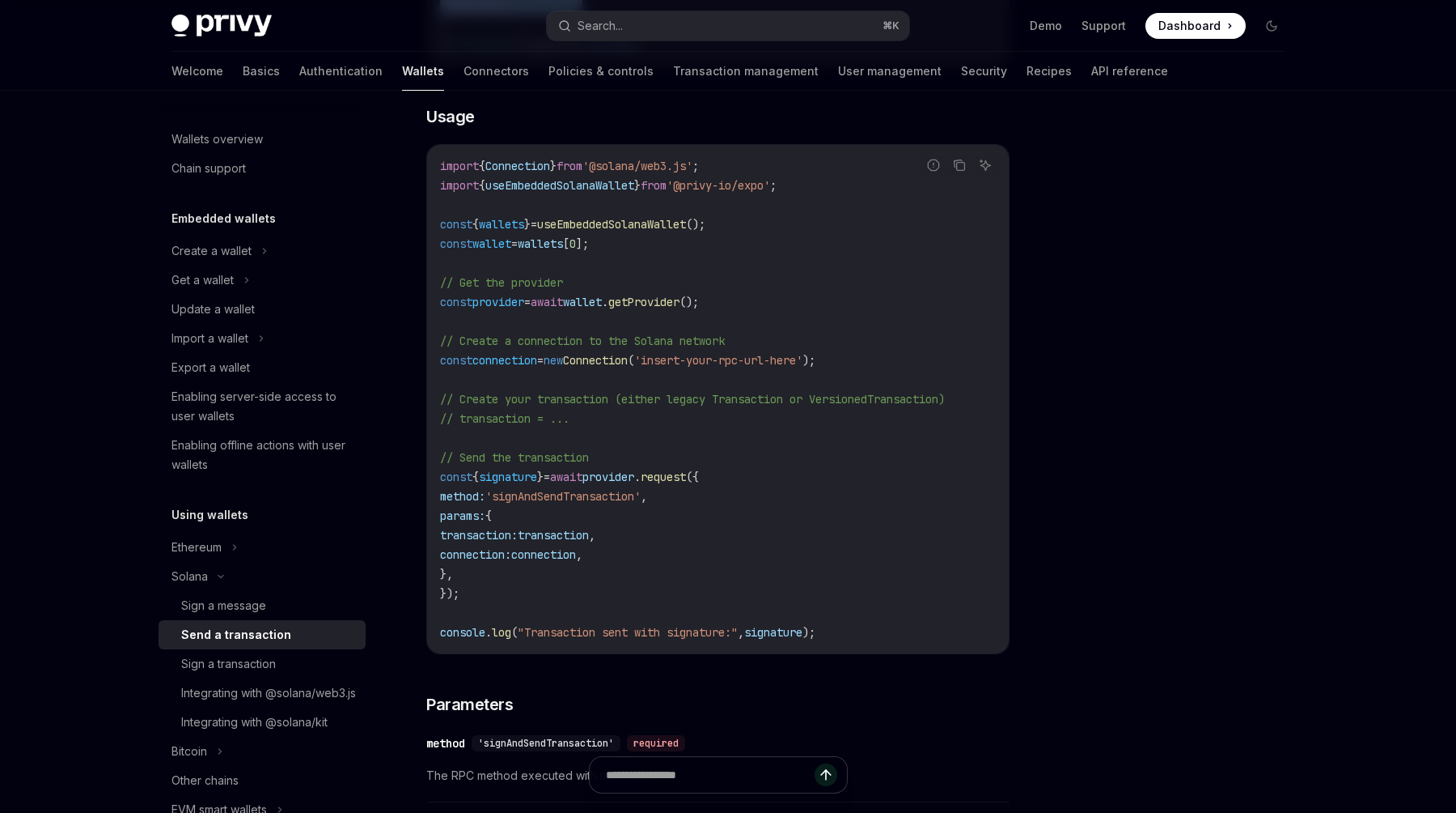
scroll to position [544, 0]
click at [900, 378] on code "import { Connection } from '@solana/web3.js' ; import { useEmbeddedSolanaWallet…" at bounding box center [718, 400] width 556 height 486
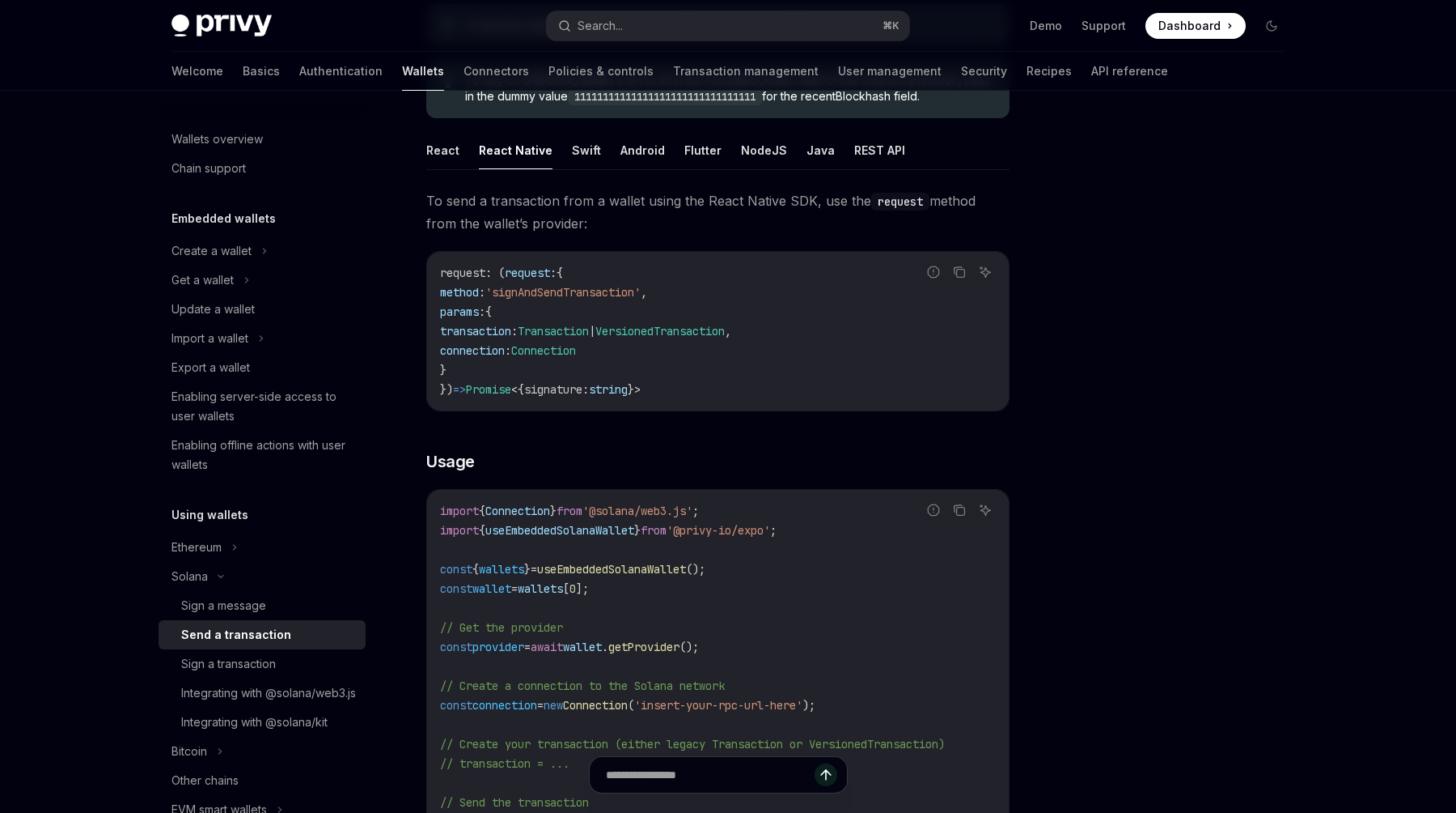
scroll to position [188, 0]
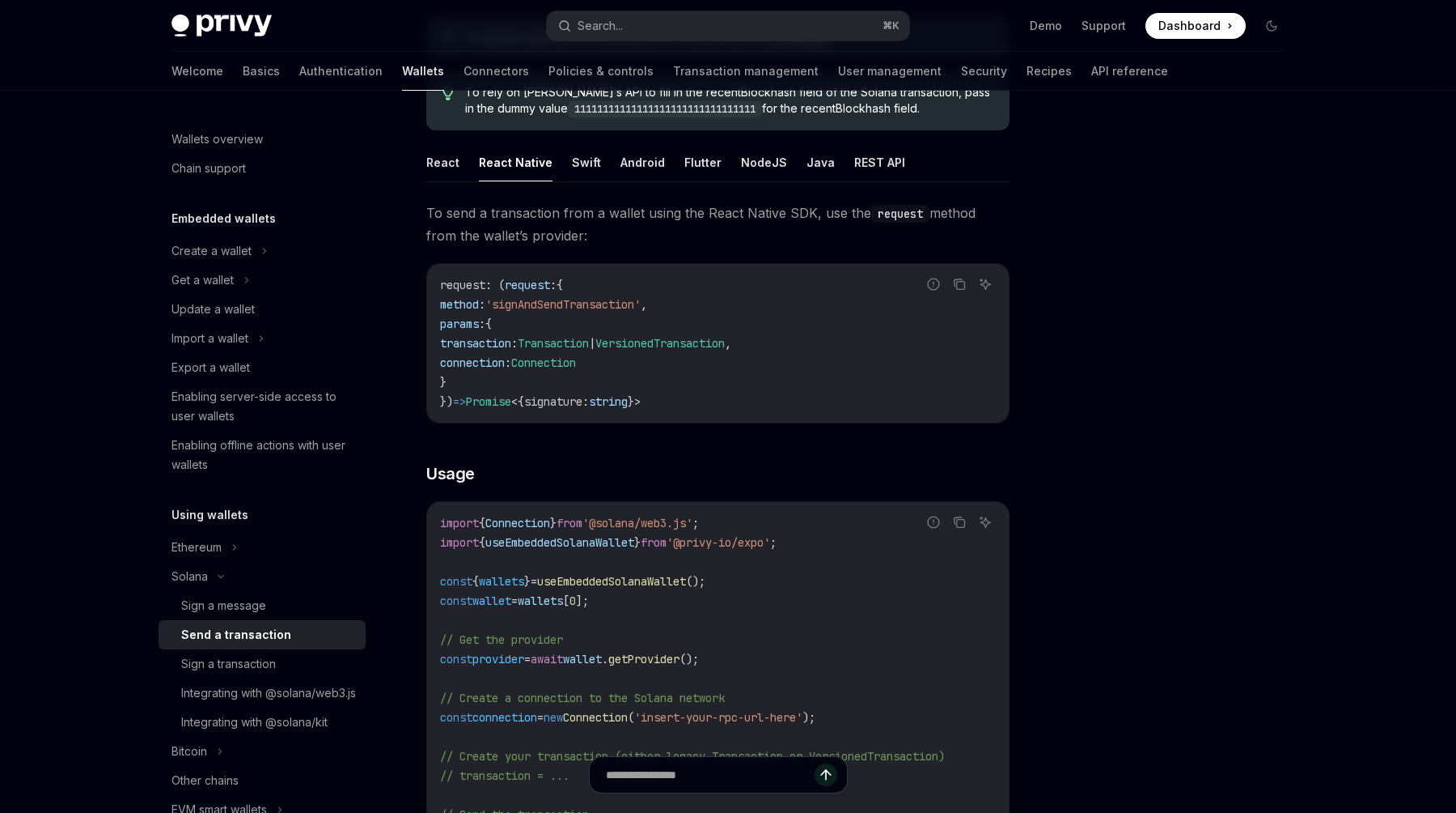
click at [470, 168] on ul "React React Native Swift Android Flutter NodeJS Java REST API" at bounding box center [717, 162] width 583 height 39
click at [454, 165] on button "React" at bounding box center [443, 162] width 33 height 38
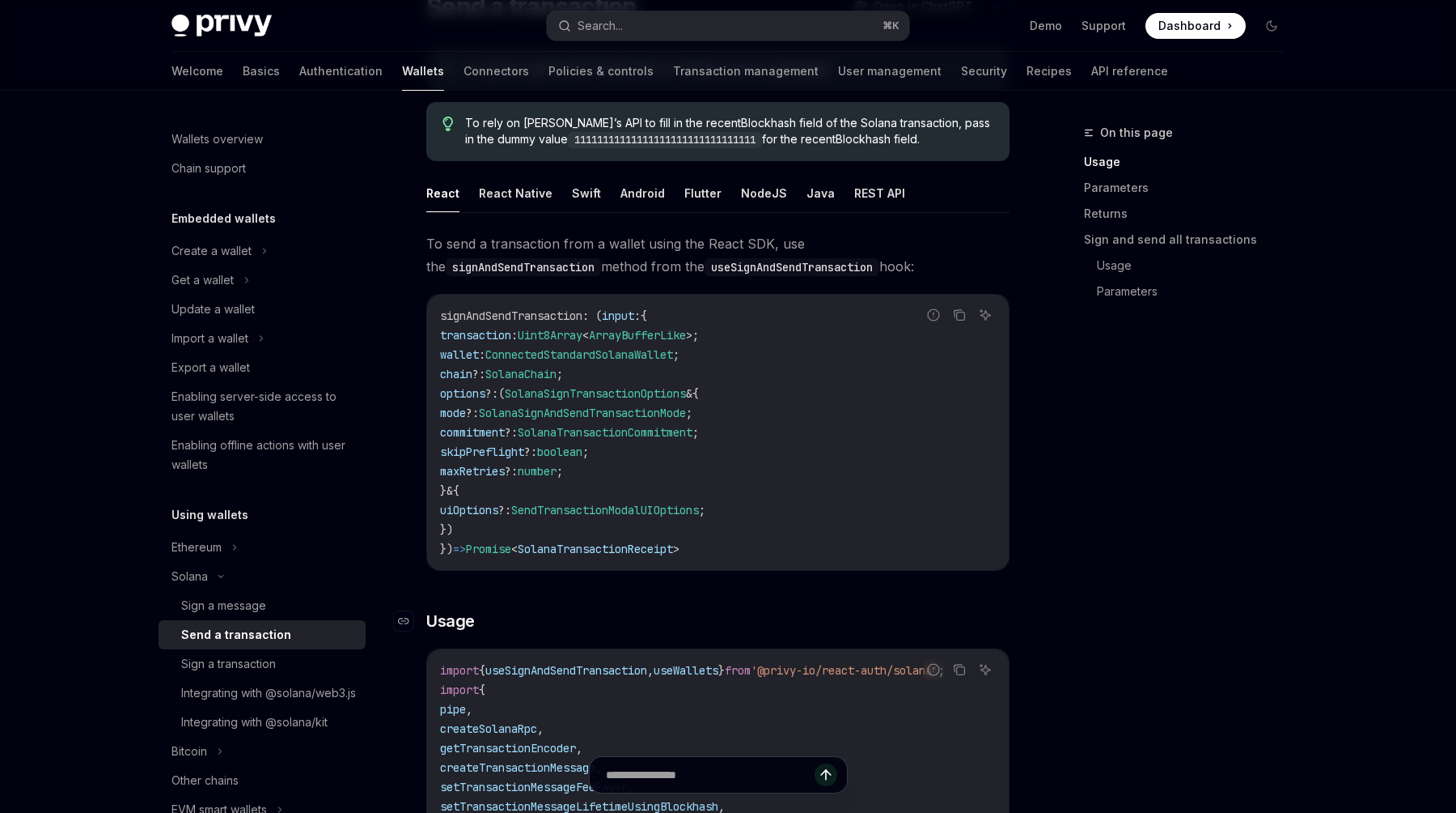
scroll to position [80, 0]
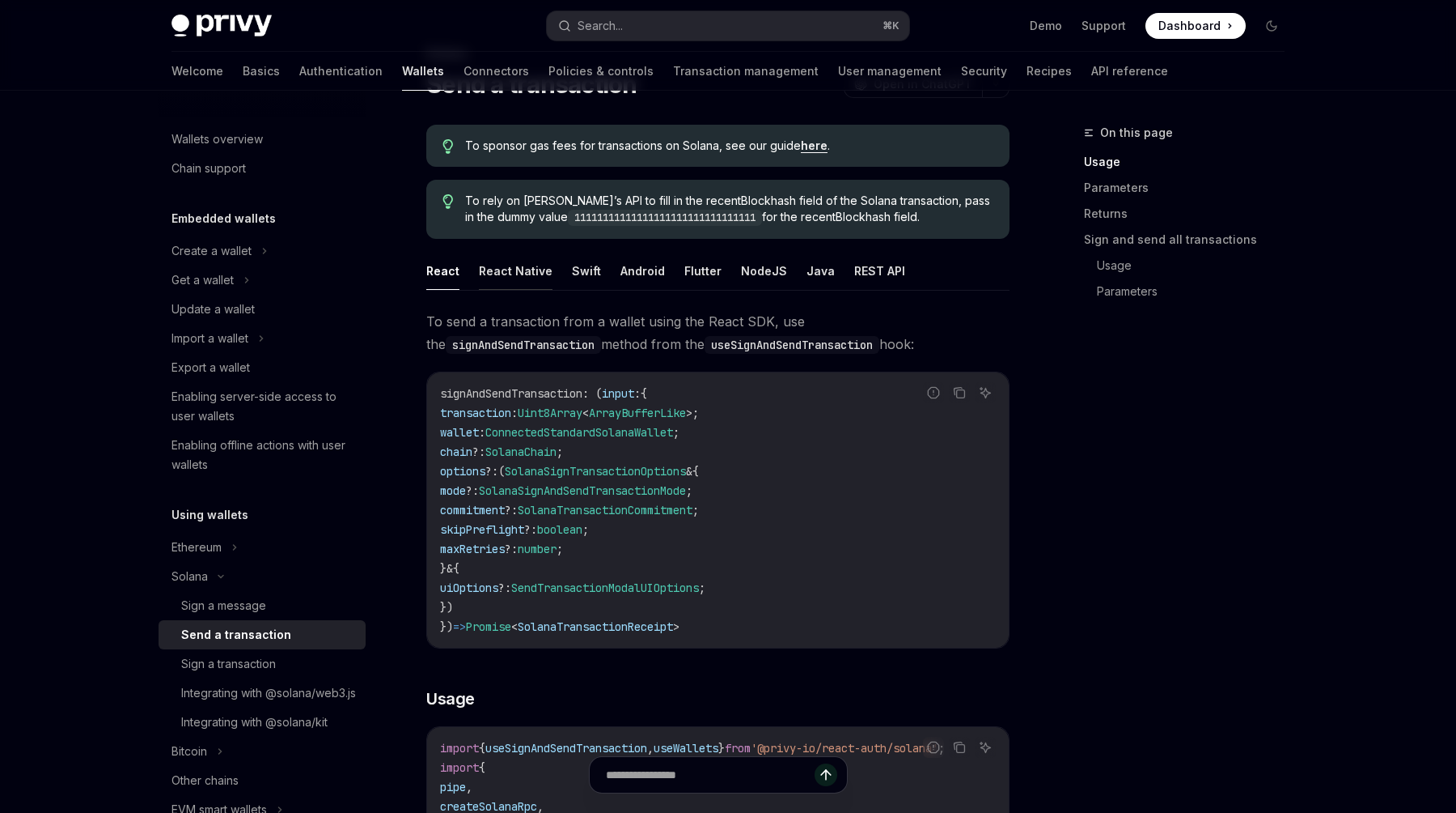
click at [511, 273] on button "React Native" at bounding box center [515, 270] width 74 height 38
type textarea "*"
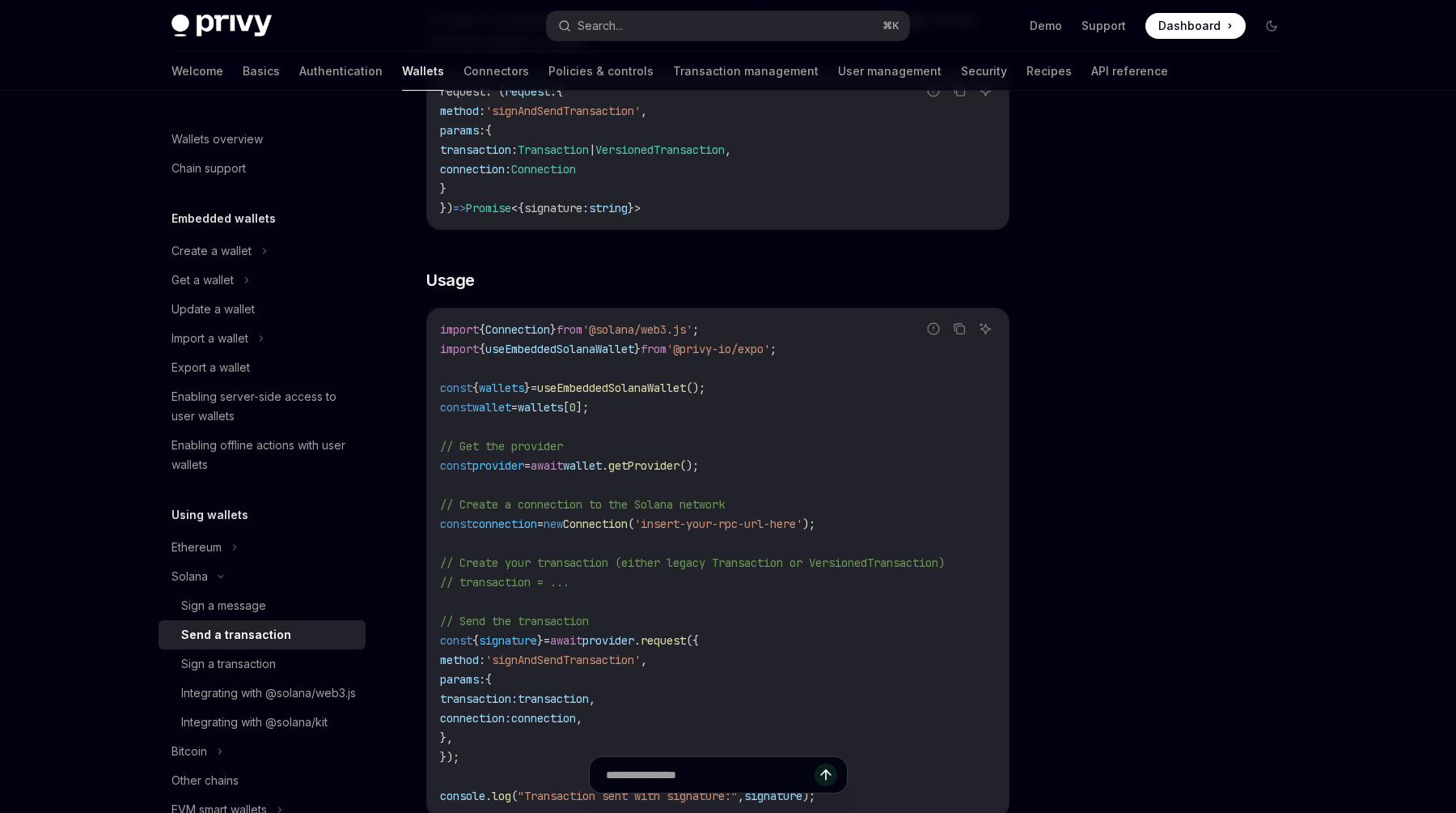
scroll to position [548, 0]
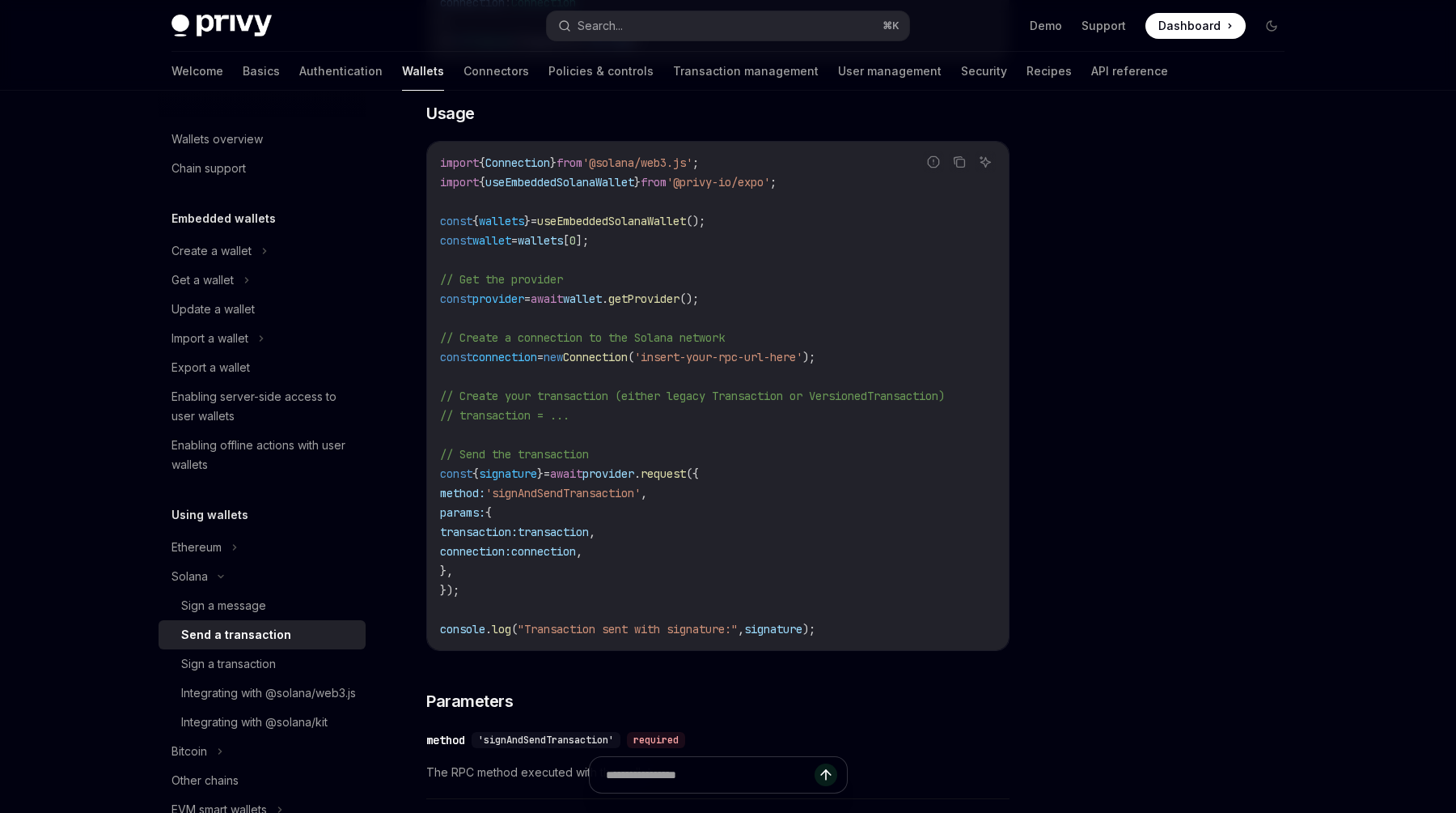
click at [485, 583] on code "import { Connection } from '@solana/web3.js' ; import { useEmbeddedSolanaWallet…" at bounding box center [718, 396] width 556 height 486
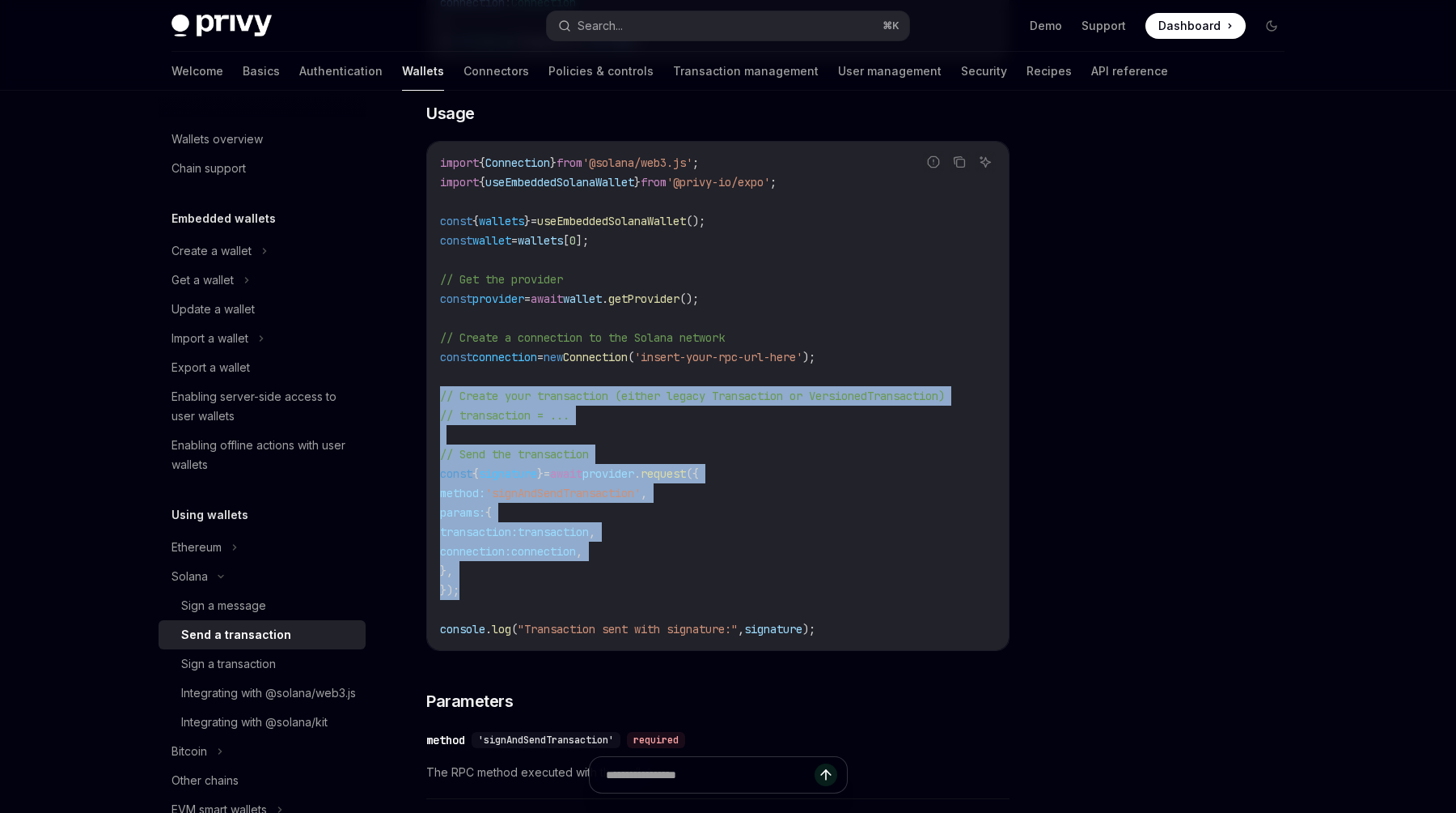
drag, startPoint x: 479, startPoint y: 591, endPoint x: 436, endPoint y: 394, distance: 201.6
click at [436, 394] on div "import { Connection } from '@solana/web3.js' ; import { useEmbeddedSolanaWallet…" at bounding box center [717, 395] width 582 height 508
copy code "// Create your transaction (either legacy Transaction or VersionedTransaction) …"
click at [996, 481] on code "import { Connection } from '@solana/web3.js' ; import { useEmbeddedSolanaWallet…" at bounding box center [718, 396] width 556 height 486
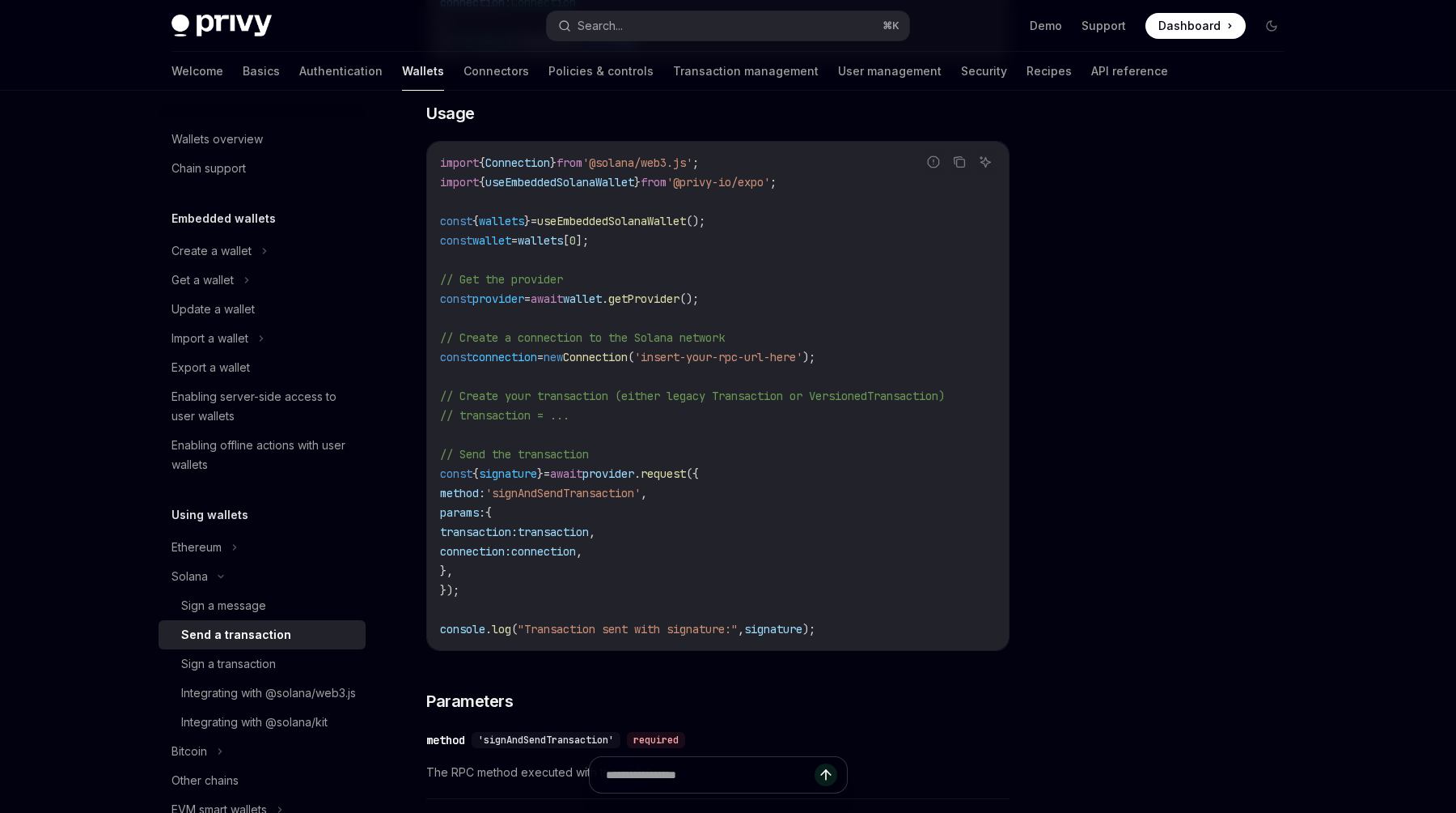
click at [792, 630] on span "signature" at bounding box center [773, 628] width 59 height 14
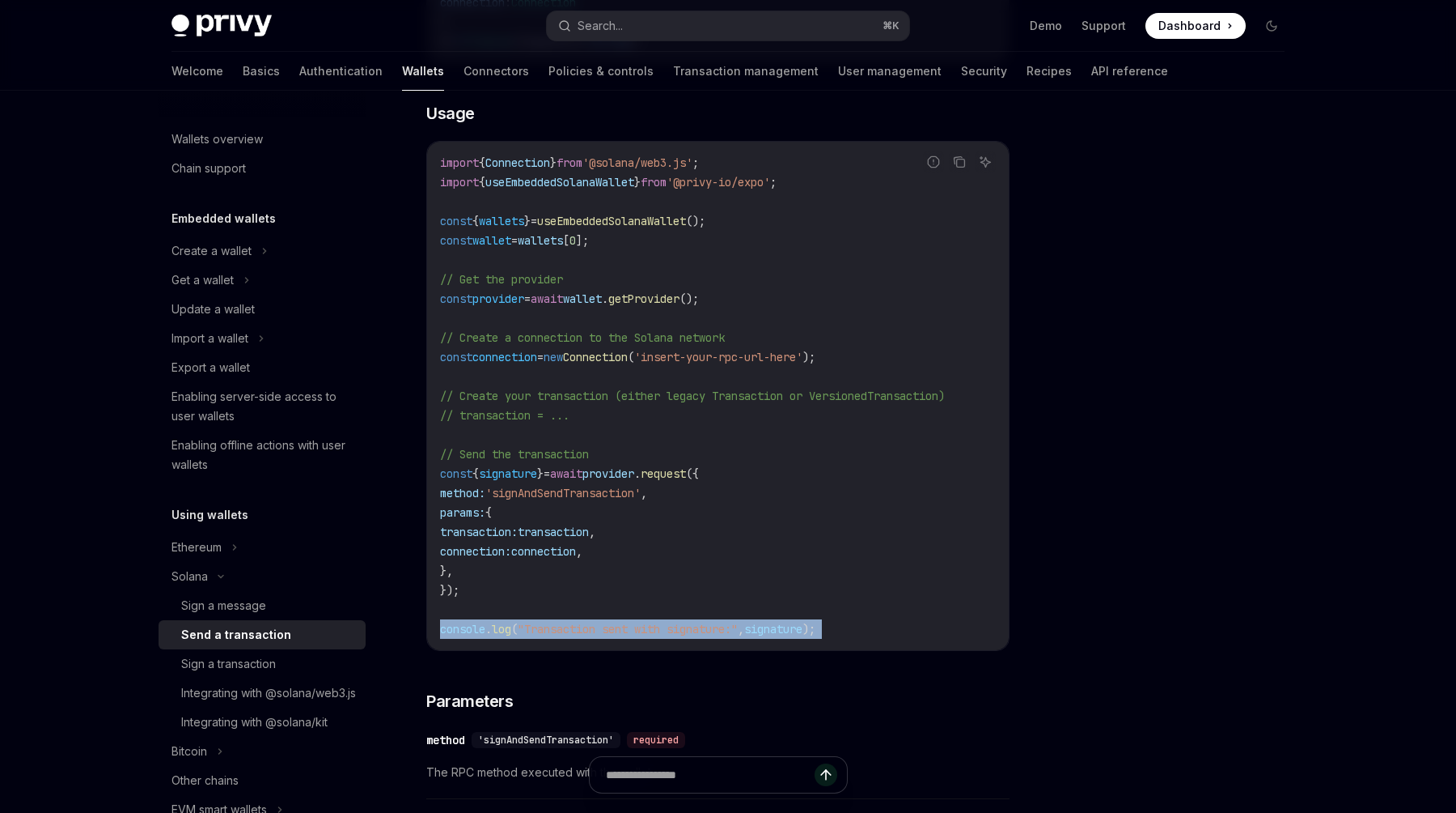
click at [792, 630] on span "signature" at bounding box center [773, 628] width 59 height 14
copy code "console . log ( "Transaction sent with signature:" , signature );"
